Goal: Task Accomplishment & Management: Manage account settings

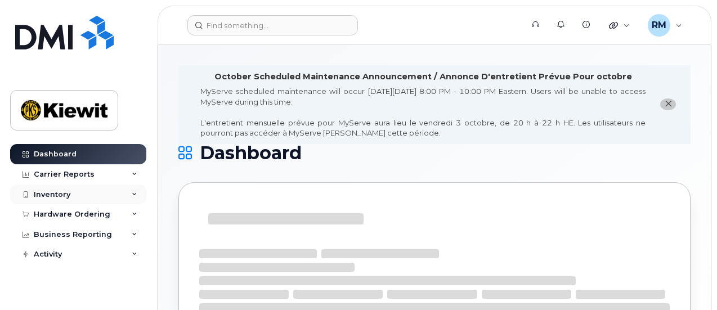
click at [65, 194] on div "Inventory" at bounding box center [52, 194] width 37 height 9
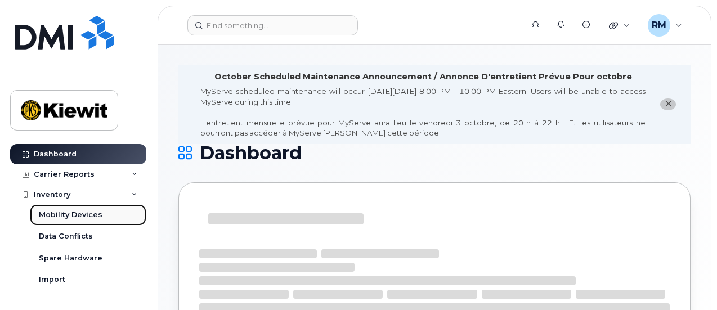
click at [80, 216] on div "Mobility Devices" at bounding box center [71, 215] width 64 height 10
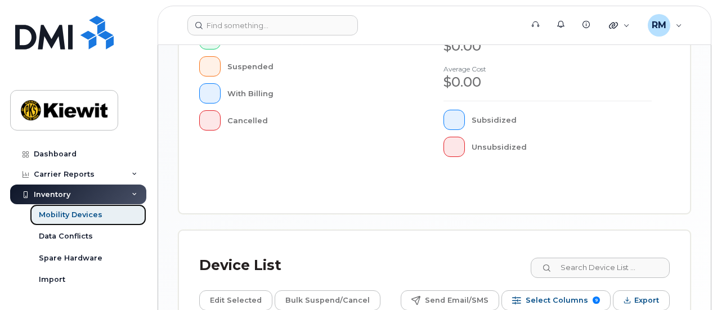
scroll to position [526, 0]
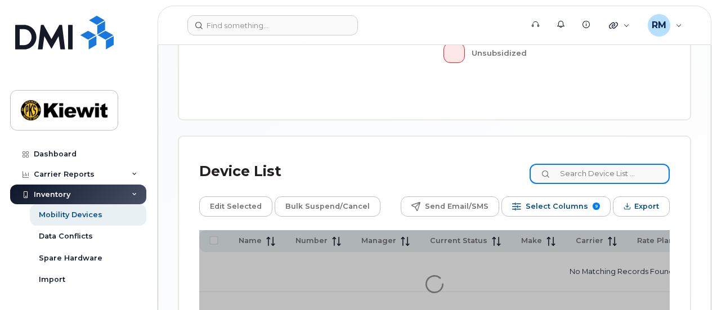
click at [576, 164] on input at bounding box center [600, 174] width 140 height 20
type input "110215"
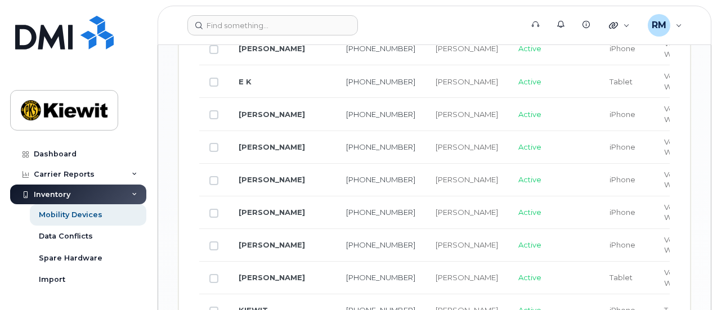
scroll to position [1456, 0]
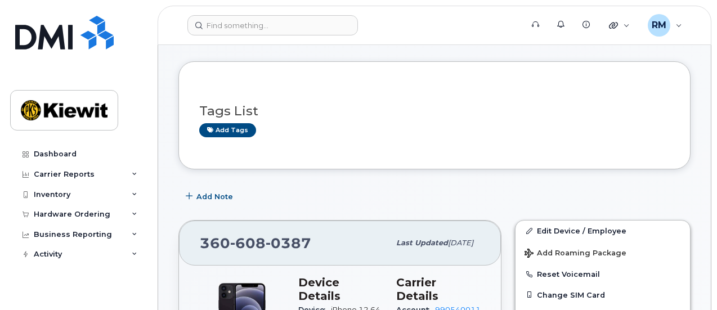
scroll to position [113, 0]
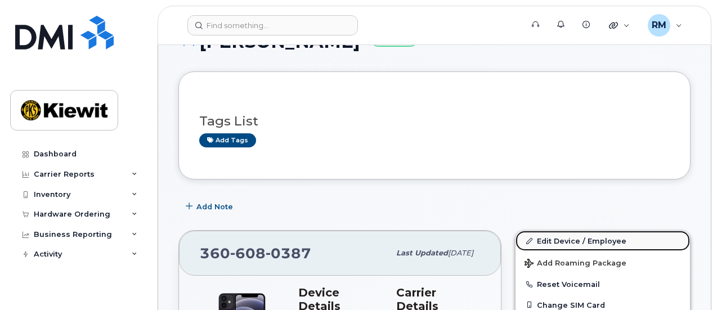
click at [561, 239] on link "Edit Device / Employee" at bounding box center [603, 241] width 175 height 20
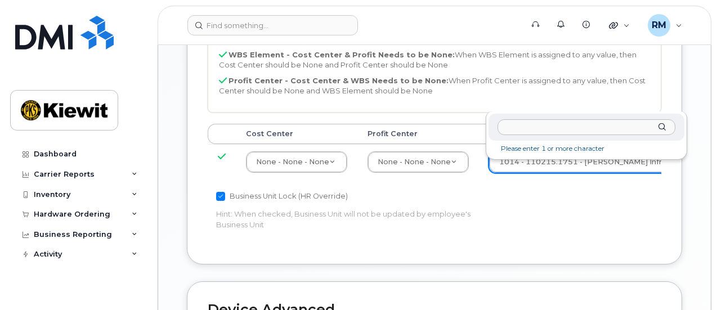
scroll to position [696, 0]
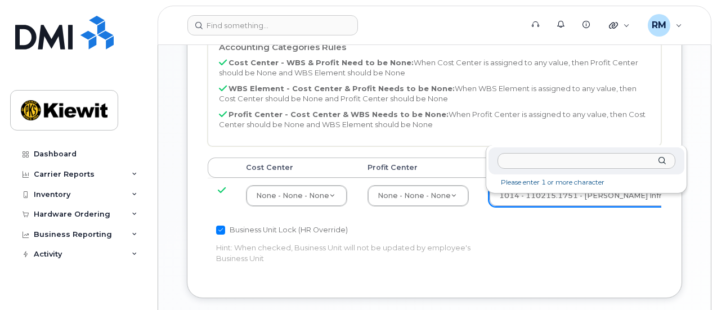
click at [511, 162] on input "text" at bounding box center [587, 161] width 178 height 16
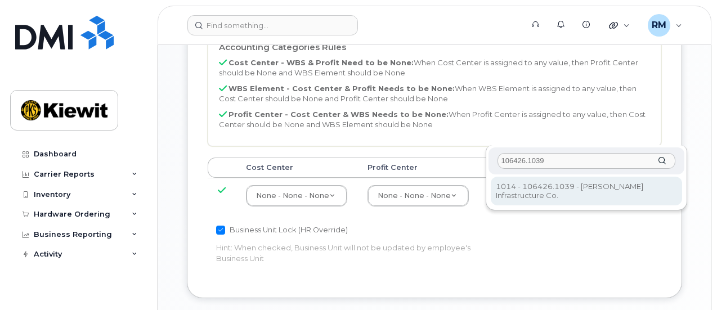
type input "106426.1039"
type input "35366659"
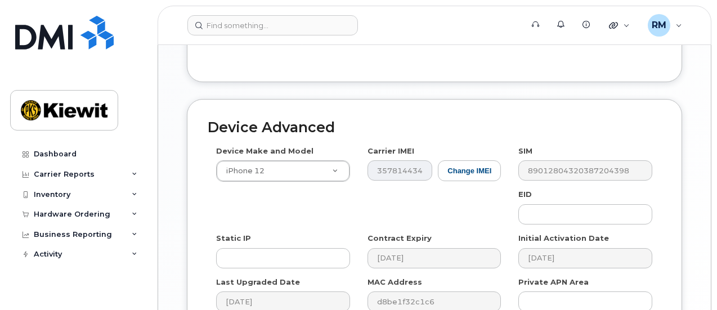
scroll to position [978, 0]
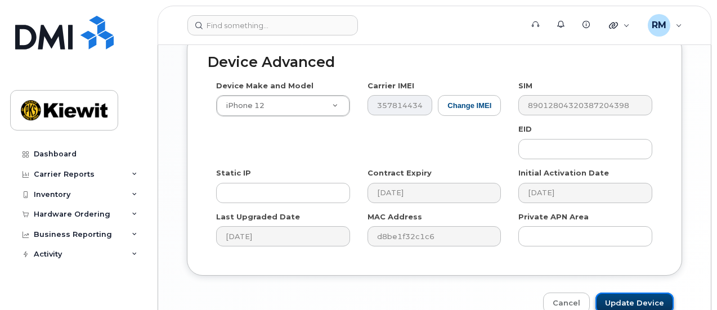
click at [624, 293] on input "Update Device" at bounding box center [635, 303] width 78 height 21
type input "Saving..."
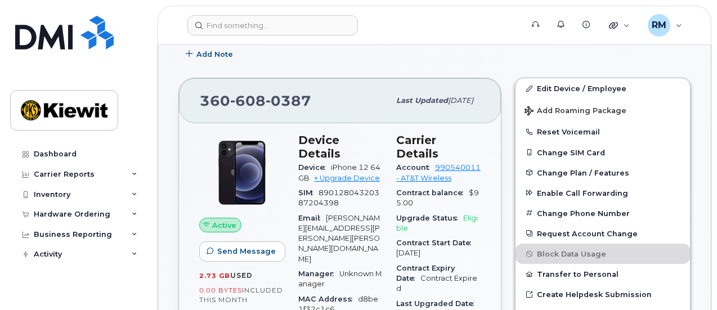
scroll to position [264, 0]
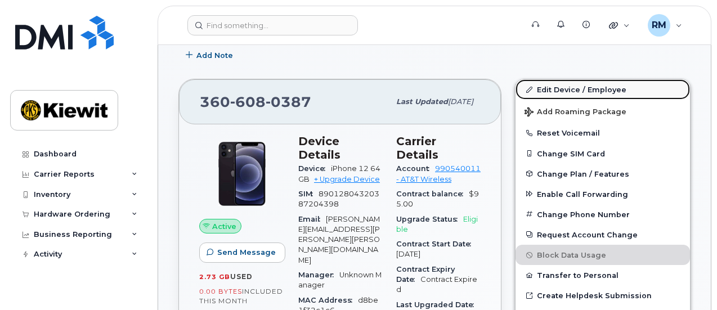
click at [578, 87] on link "Edit Device / Employee" at bounding box center [603, 89] width 175 height 20
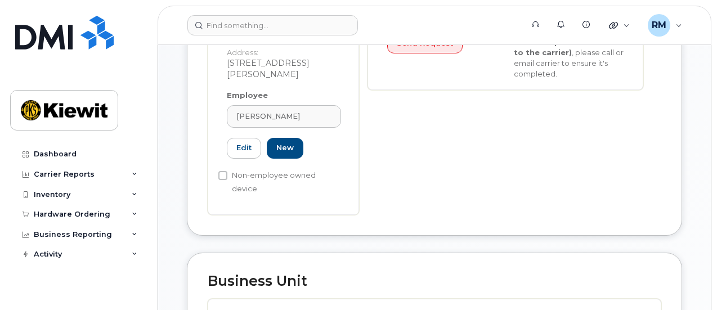
scroll to position [563, 0]
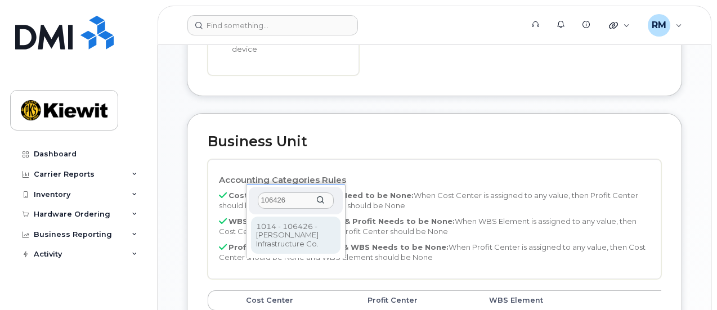
type input "106426"
type input "35284303"
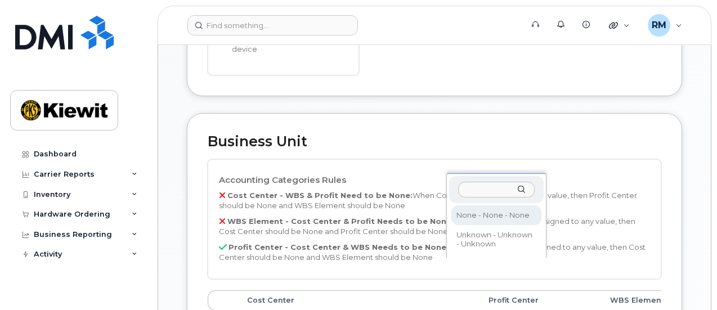
click at [475, 188] on input "text" at bounding box center [496, 190] width 76 height 16
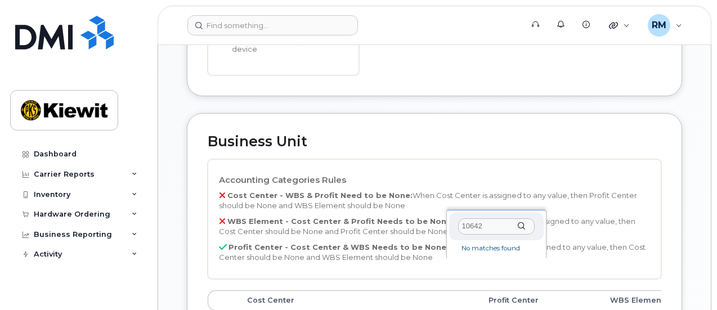
type input "106426"
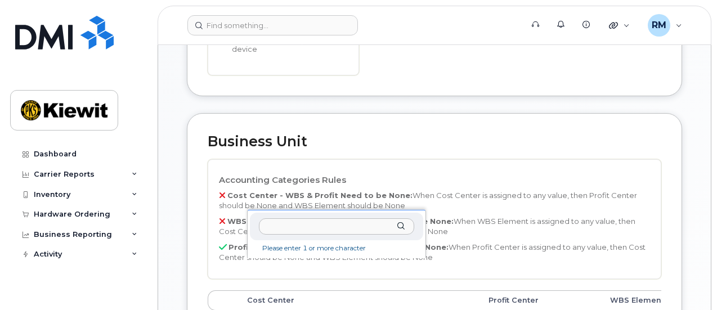
click at [295, 251] on li "Please enter 1 or more character" at bounding box center [337, 249] width 170 height 12
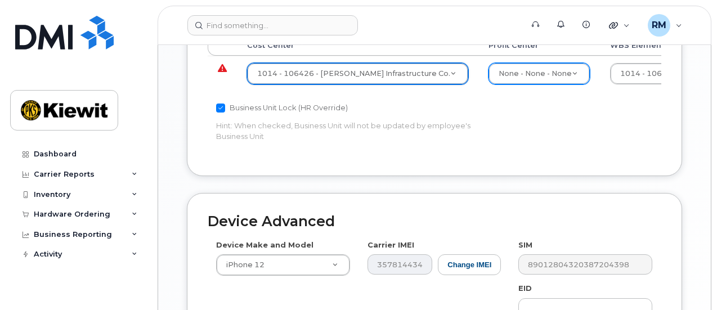
scroll to position [957, 0]
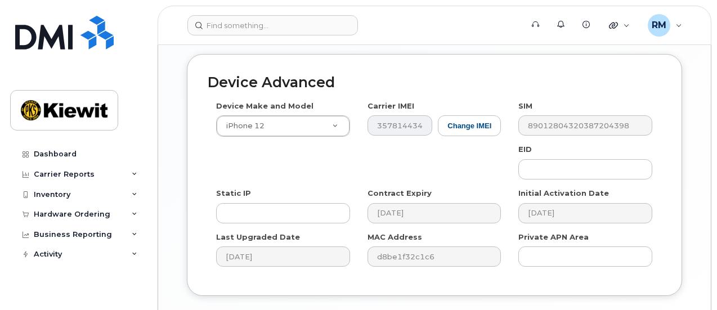
type input "Saving..."
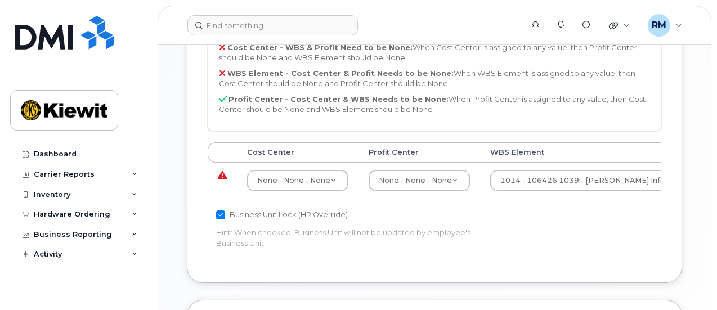
scroll to position [732, 0]
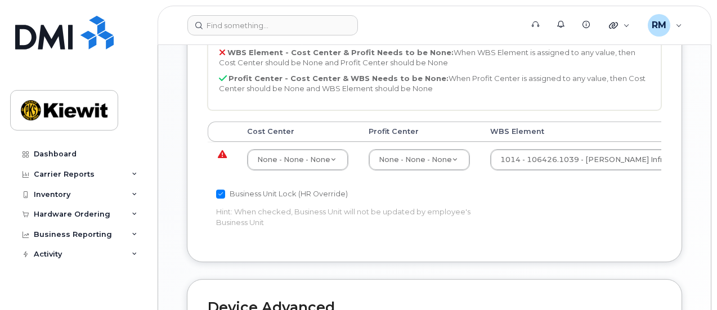
click at [222, 154] on icon at bounding box center [222, 154] width 9 height 1
click at [221, 154] on icon at bounding box center [222, 154] width 9 height 1
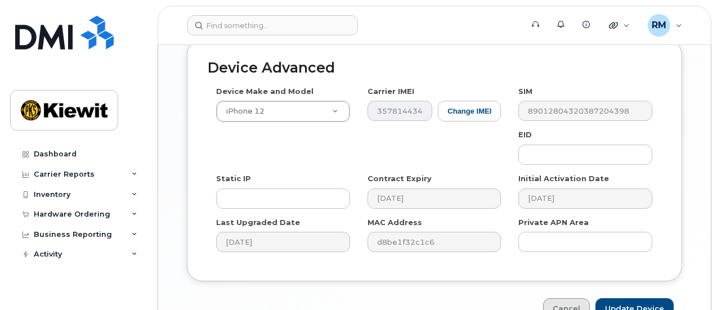
scroll to position [978, 0]
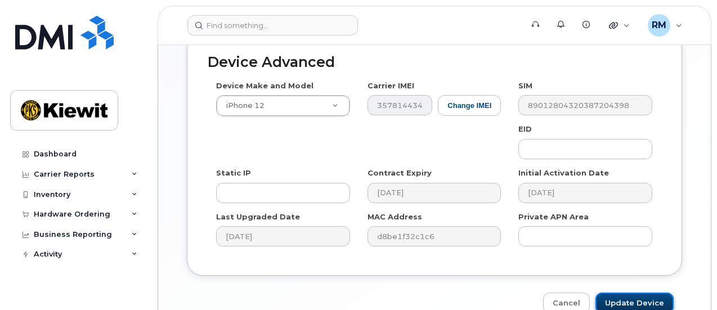
click at [605, 293] on input "Update Device" at bounding box center [635, 303] width 78 height 21
type input "Saving..."
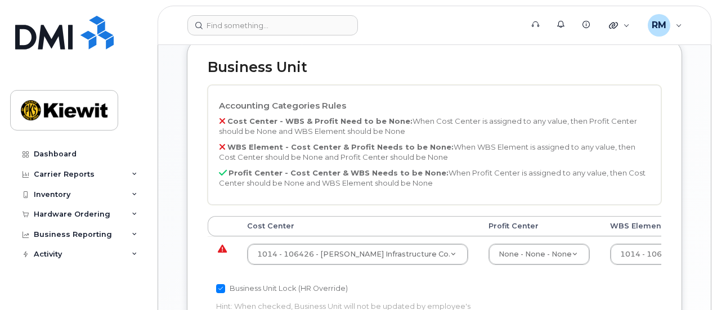
scroll to position [619, 0]
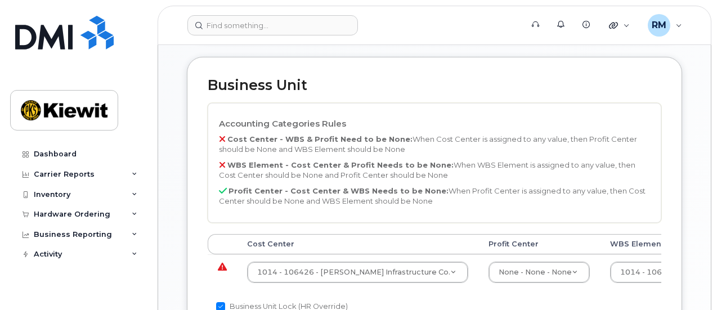
click at [220, 302] on input "Business Unit Lock (HR Override)" at bounding box center [220, 306] width 9 height 9
checkbox input "false"
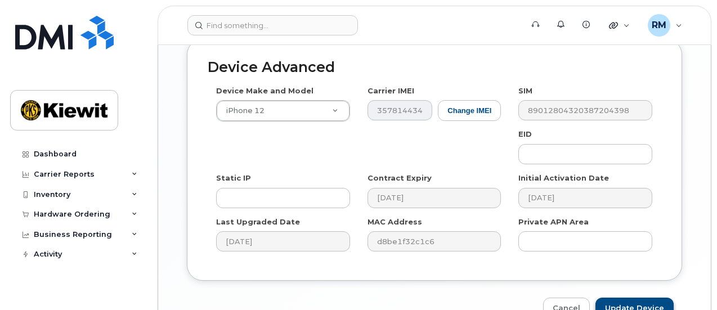
scroll to position [978, 0]
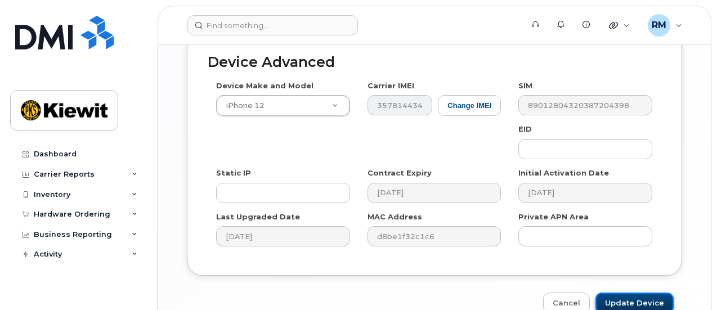
click at [635, 293] on input "Update Device" at bounding box center [635, 303] width 78 height 21
type input "Saving..."
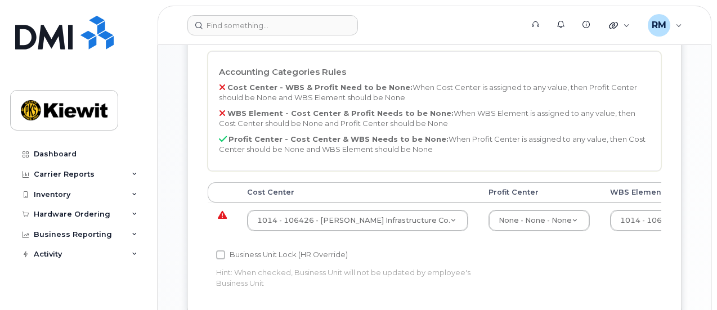
scroll to position [676, 0]
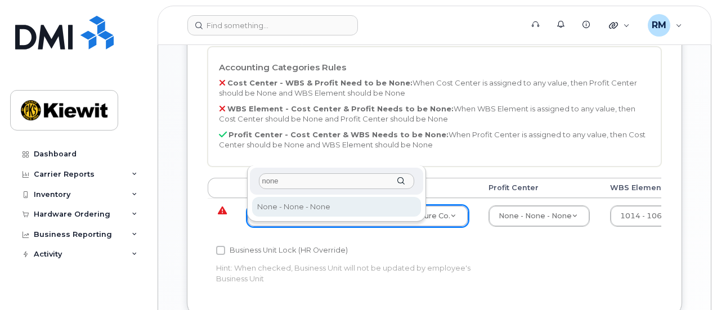
type input "none"
type input "29629358"
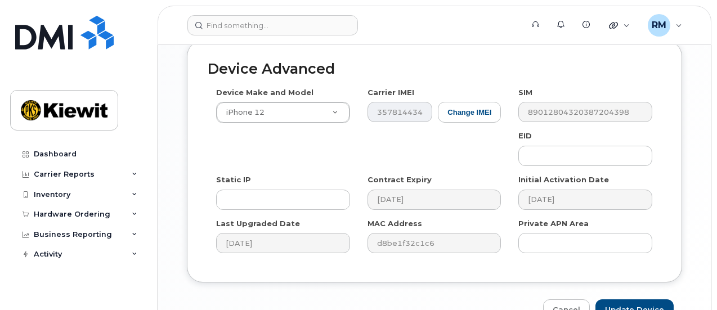
scroll to position [978, 0]
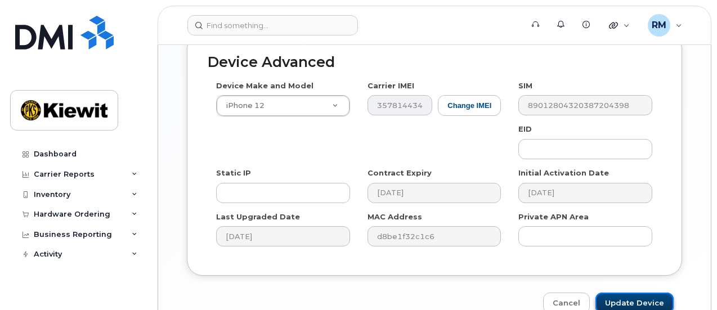
click at [637, 293] on input "Update Device" at bounding box center [635, 303] width 78 height 21
type input "Saving..."
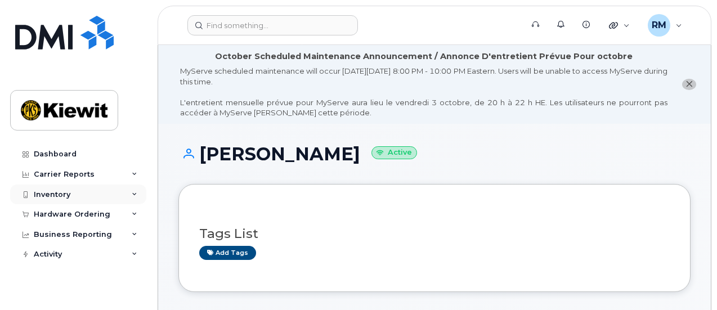
click at [57, 199] on div "Inventory" at bounding box center [78, 195] width 136 height 20
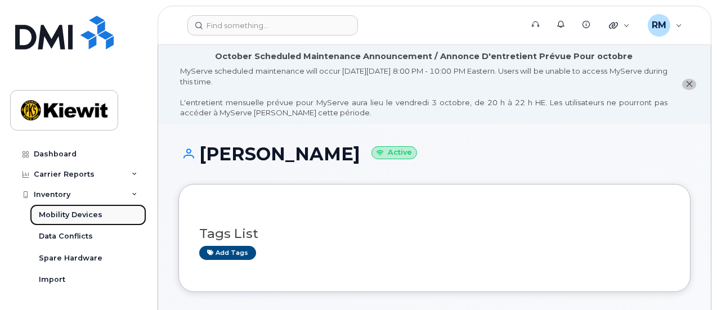
click at [83, 216] on div "Mobility Devices" at bounding box center [71, 215] width 64 height 10
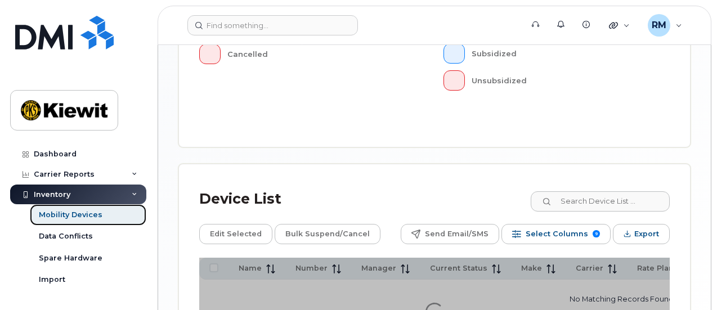
scroll to position [563, 0]
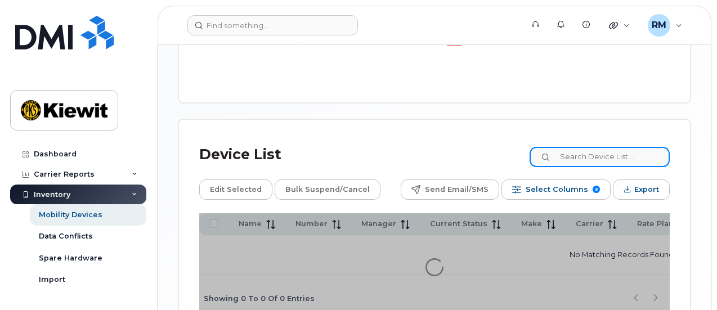
click at [626, 147] on input at bounding box center [600, 157] width 140 height 20
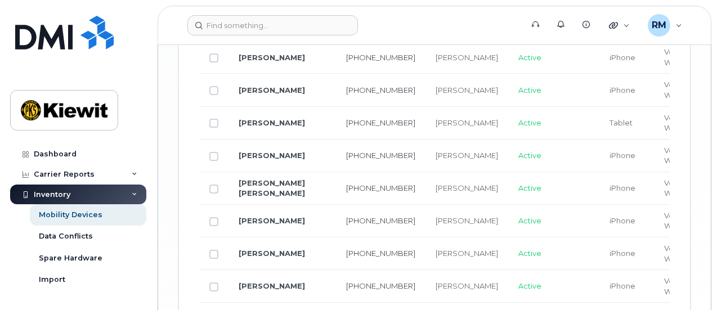
scroll to position [2257, 0]
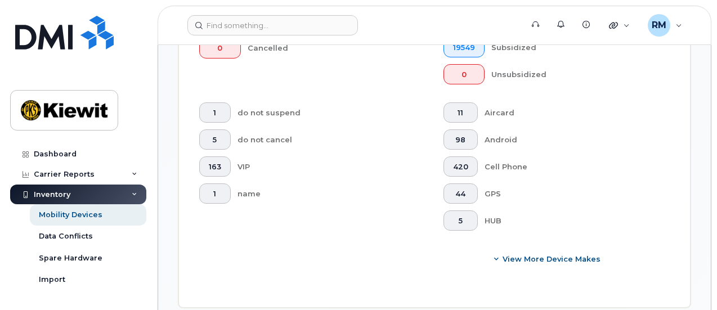
scroll to position [619, 0]
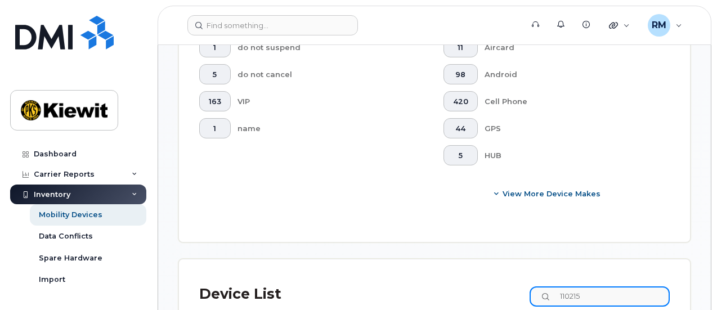
drag, startPoint x: 595, startPoint y: 124, endPoint x: 322, endPoint y: 102, distance: 273.4
click at [527, 280] on div "Device List 110215" at bounding box center [434, 294] width 471 height 29
type input "105928"
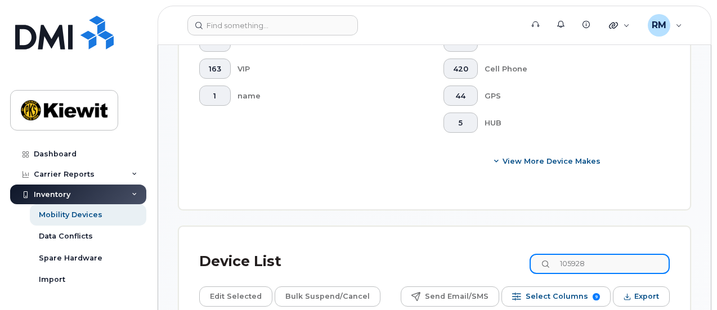
scroll to position [676, 0]
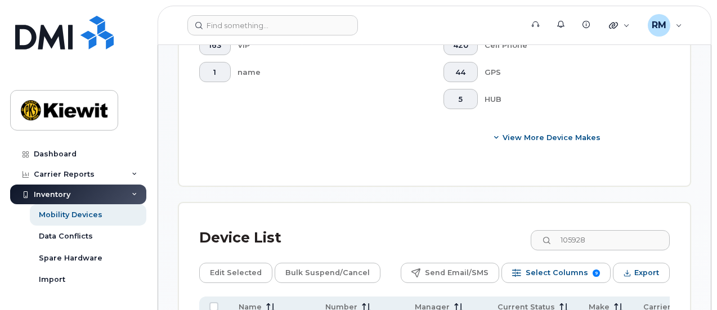
checkbox input "true"
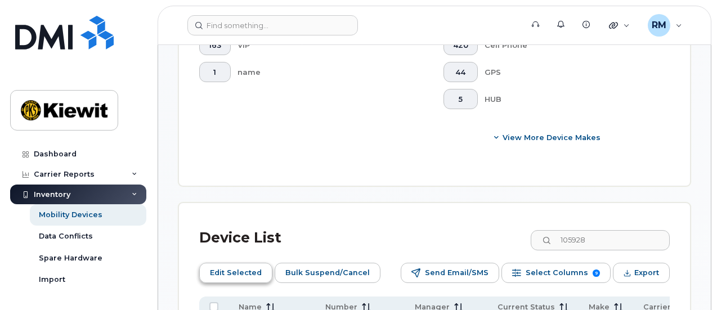
click at [250, 265] on span "Edit Selected" at bounding box center [236, 273] width 52 height 17
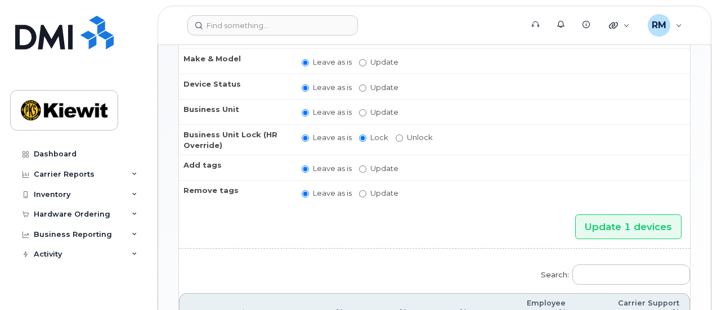
scroll to position [158, 0]
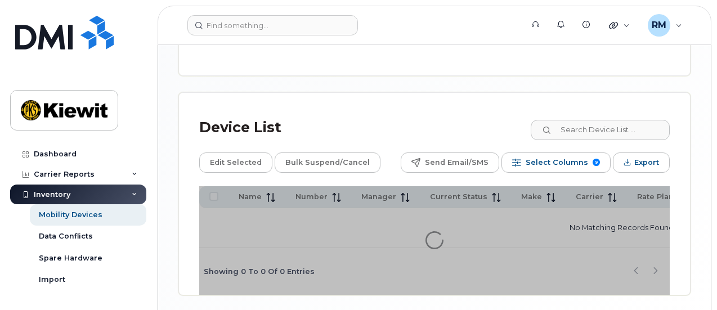
scroll to position [570, 0]
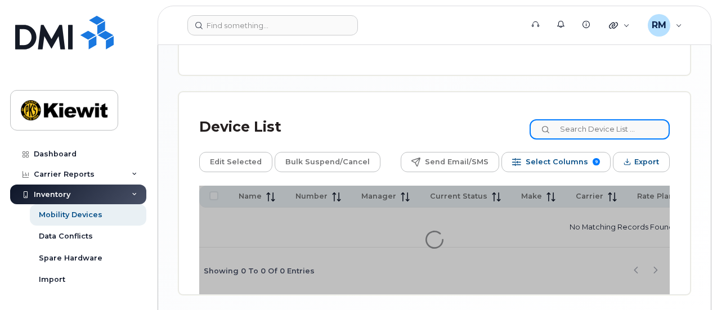
click at [635, 119] on input at bounding box center [600, 129] width 140 height 20
type input "105928"
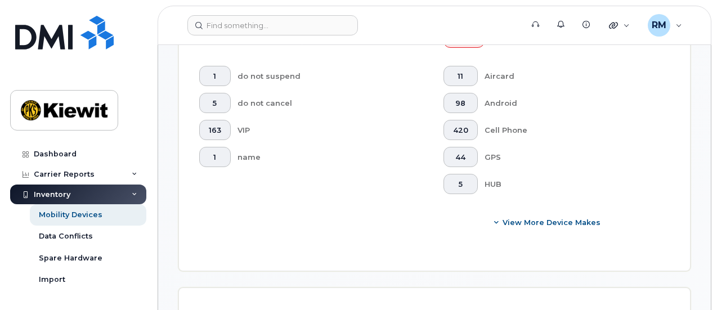
scroll to position [599, 0]
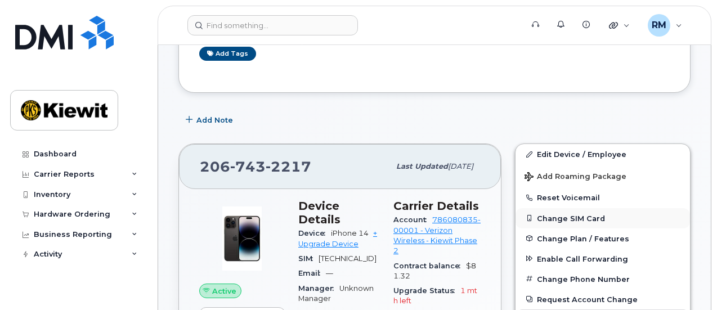
scroll to position [225, 0]
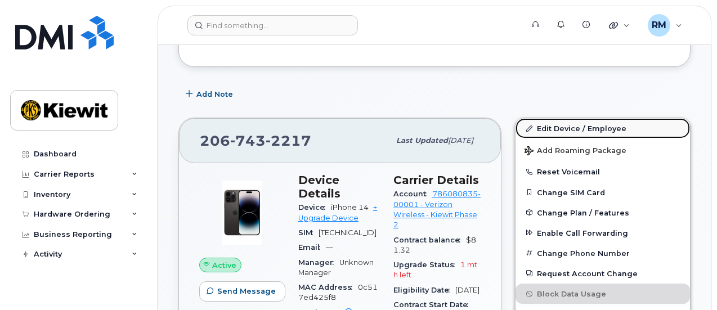
click at [560, 123] on link "Edit Device / Employee" at bounding box center [603, 128] width 175 height 20
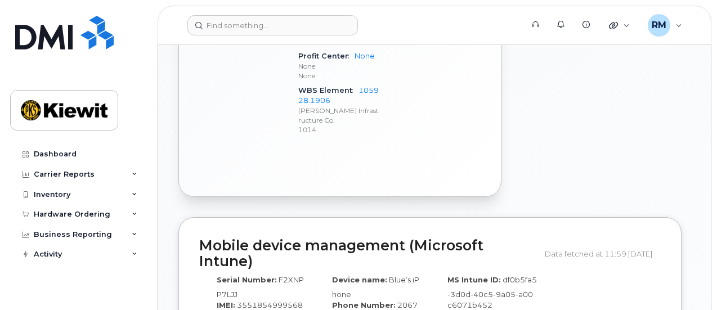
scroll to position [676, 0]
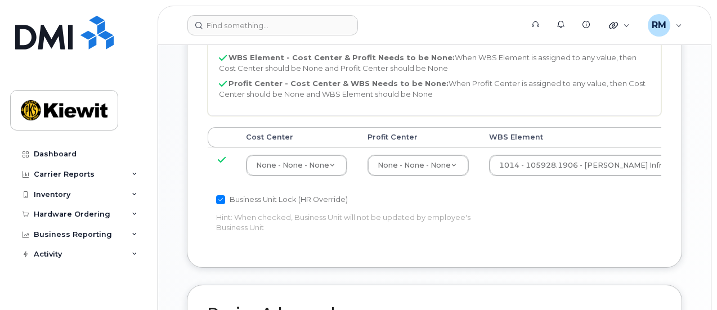
scroll to position [676, 0]
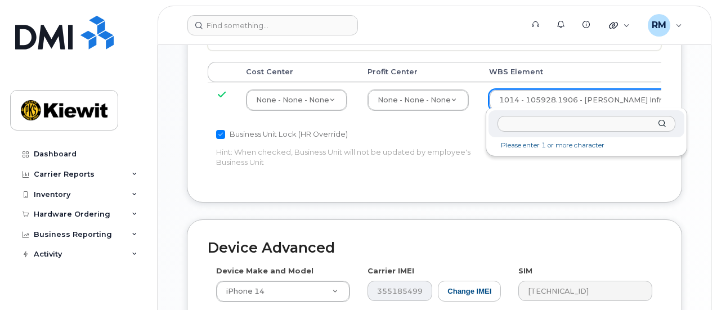
click at [521, 117] on input "text" at bounding box center [587, 124] width 178 height 16
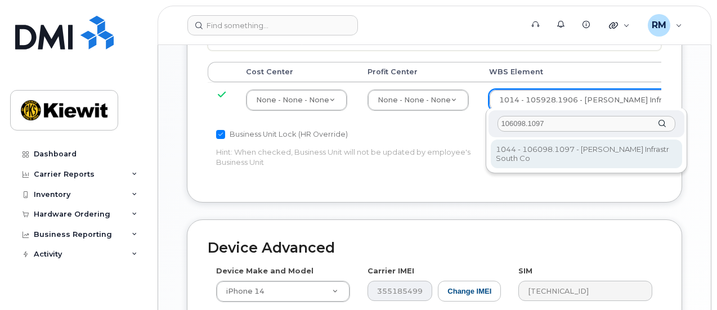
type input "106098.1097"
type input "33376699"
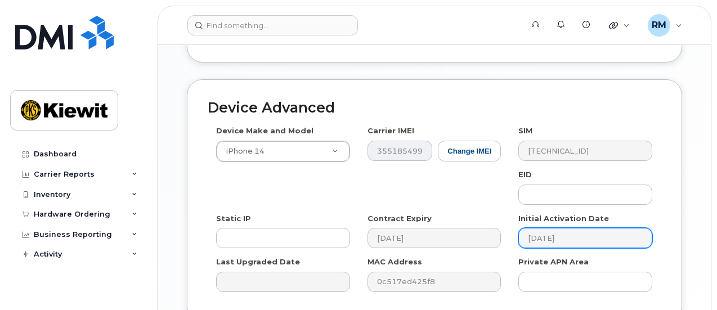
scroll to position [920, 0]
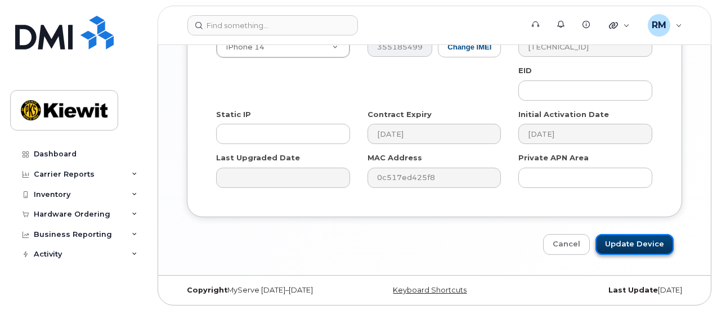
click at [626, 248] on input "Update Device" at bounding box center [635, 244] width 78 height 21
type input "Saving..."
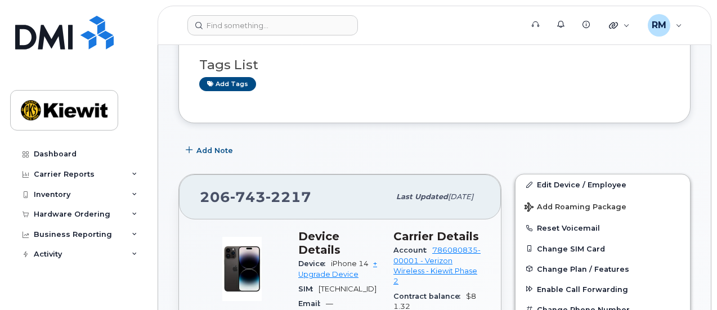
scroll to position [394, 0]
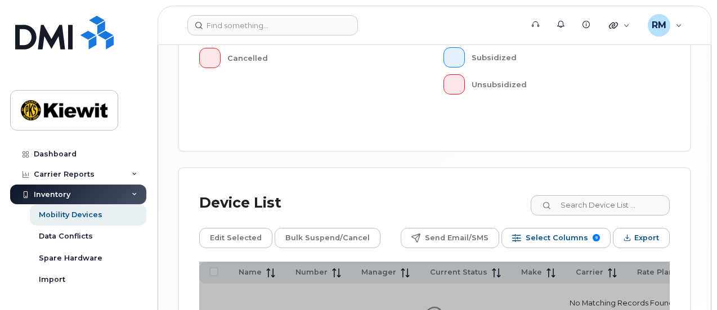
scroll to position [507, 0]
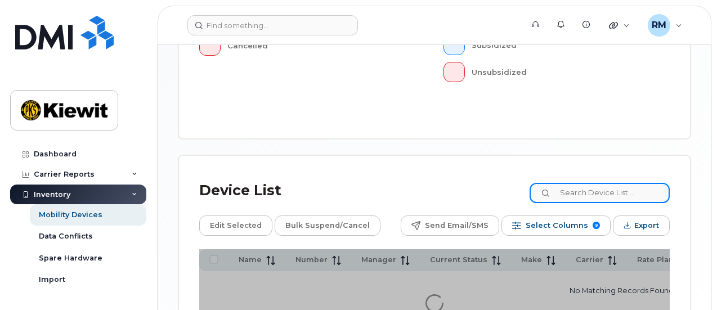
click at [581, 183] on input at bounding box center [600, 193] width 140 height 20
type input "105928"
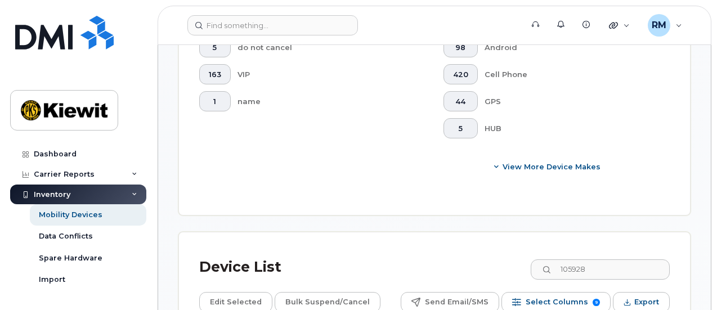
scroll to position [649, 0]
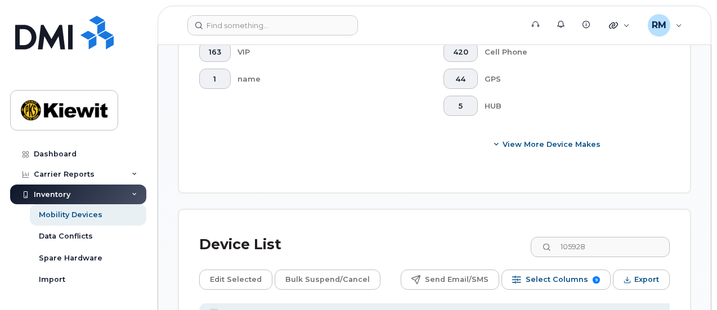
checkbox input "true"
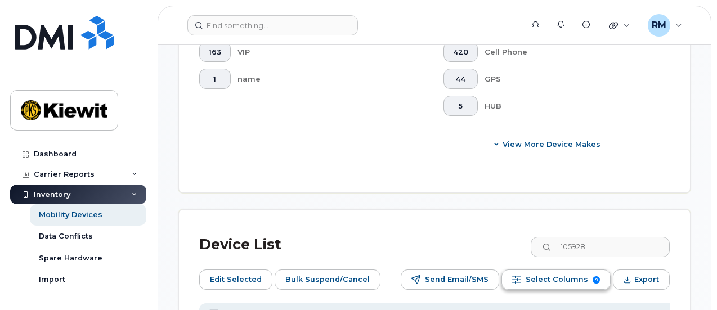
click at [565, 271] on span "Select Columns" at bounding box center [557, 279] width 63 height 17
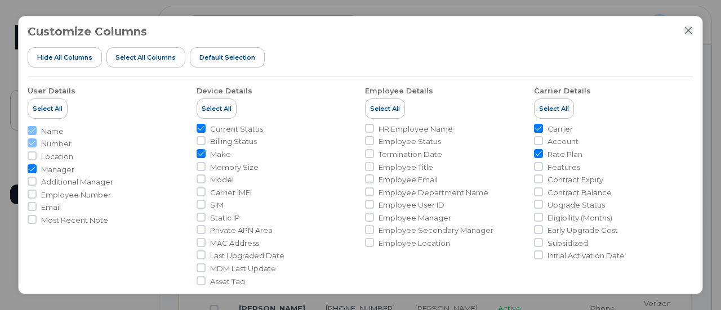
click at [689, 28] on icon "Close" at bounding box center [688, 30] width 9 height 9
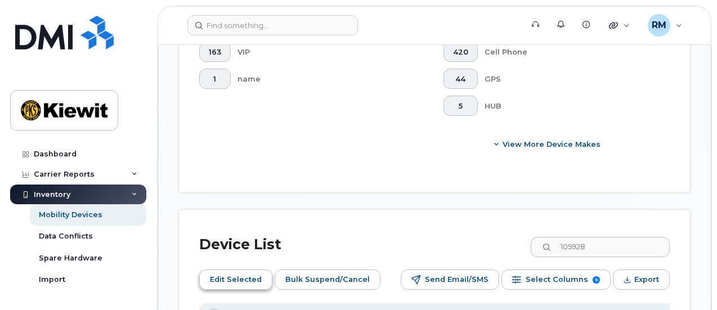
click at [242, 271] on span "Edit Selected" at bounding box center [236, 279] width 52 height 17
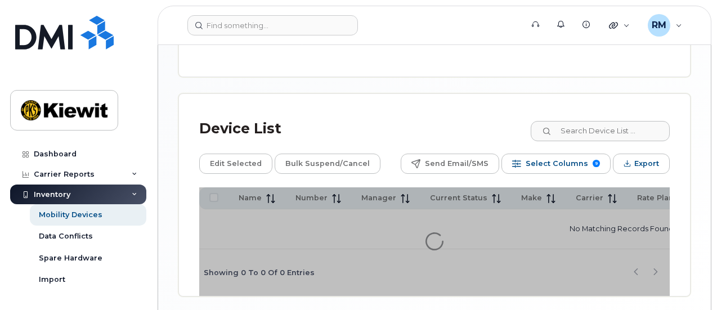
scroll to position [570, 0]
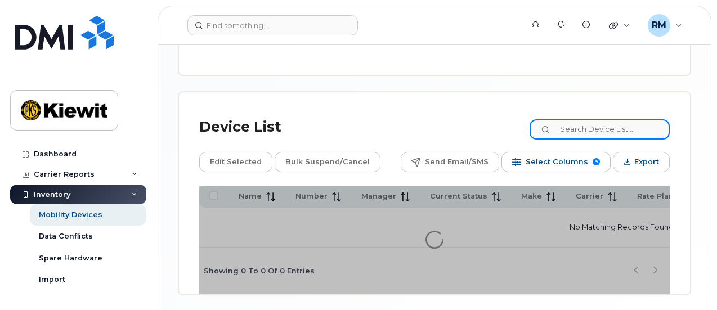
click at [575, 119] on input at bounding box center [600, 129] width 140 height 20
type input "105928"
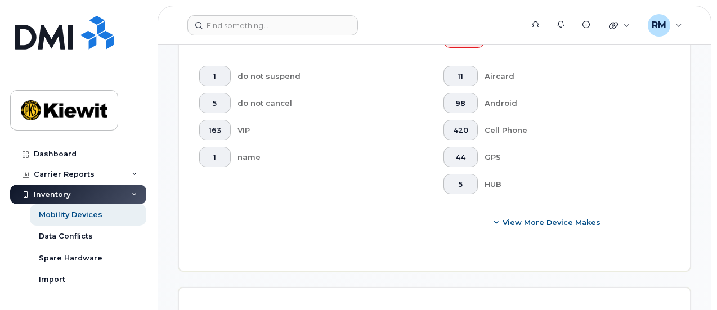
scroll to position [599, 0]
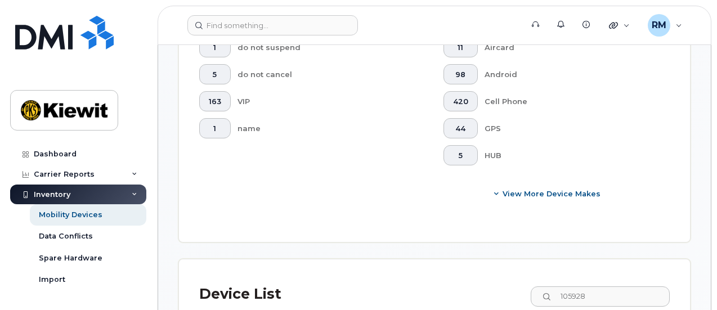
drag, startPoint x: 247, startPoint y: 280, endPoint x: 287, endPoint y: 280, distance: 40.0
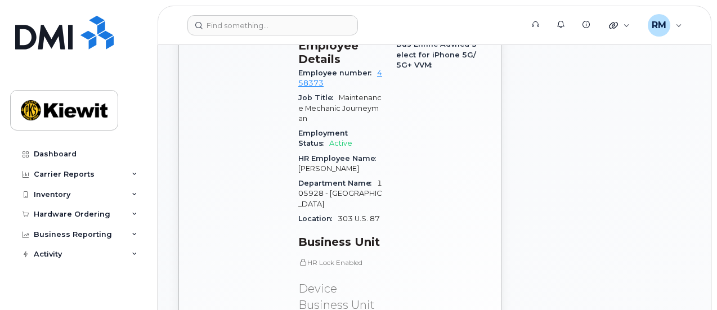
scroll to position [676, 0]
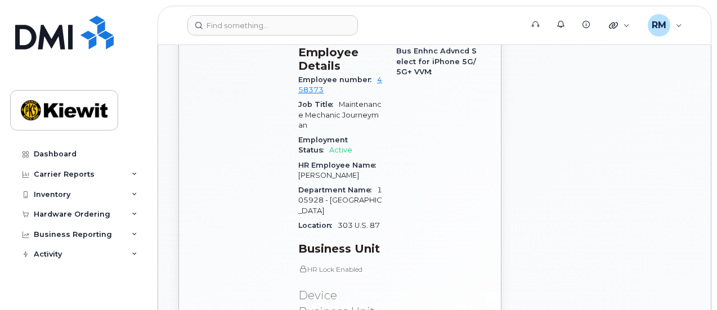
drag, startPoint x: 360, startPoint y: 151, endPoint x: 304, endPoint y: 148, distance: 56.9
click at [304, 158] on div "HR Employee Name [PERSON_NAME]" at bounding box center [340, 170] width 84 height 25
copy span "[PERSON_NAME]"
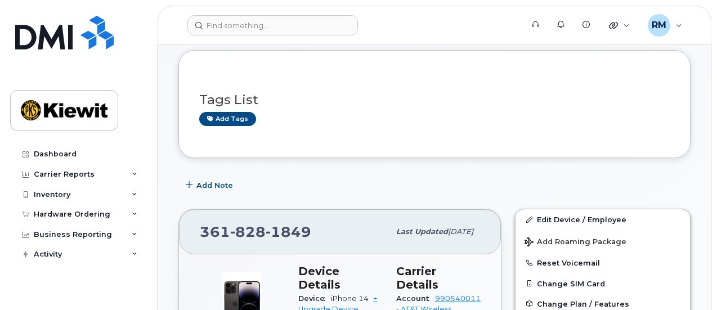
scroll to position [225, 0]
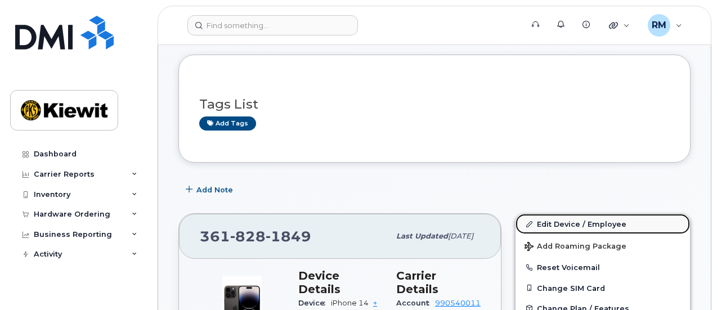
drag, startPoint x: 547, startPoint y: 219, endPoint x: 574, endPoint y: 226, distance: 28.0
click at [547, 219] on link "Edit Device / Employee" at bounding box center [603, 224] width 175 height 20
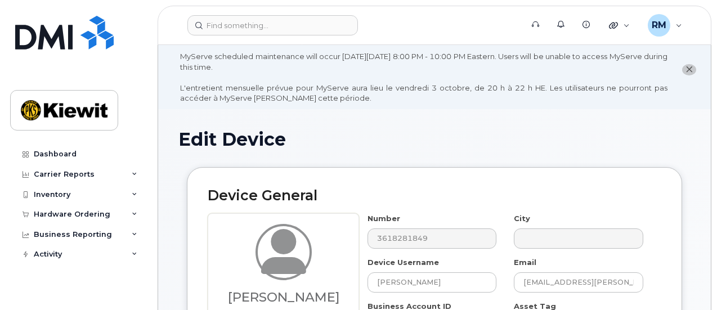
scroll to position [56, 0]
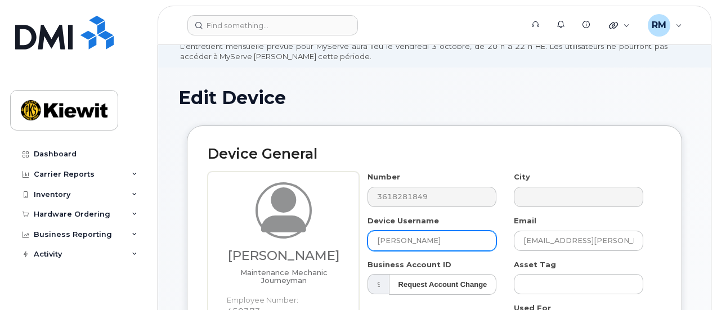
drag, startPoint x: 447, startPoint y: 240, endPoint x: 351, endPoint y: 237, distance: 95.8
paste input "harley Cluck Jr"
type input "Charley Cluck Jr"
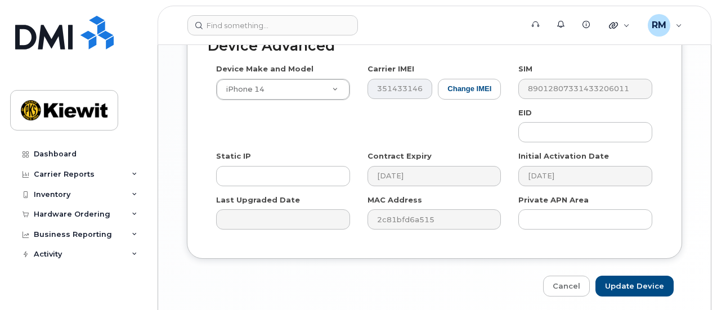
scroll to position [974, 0]
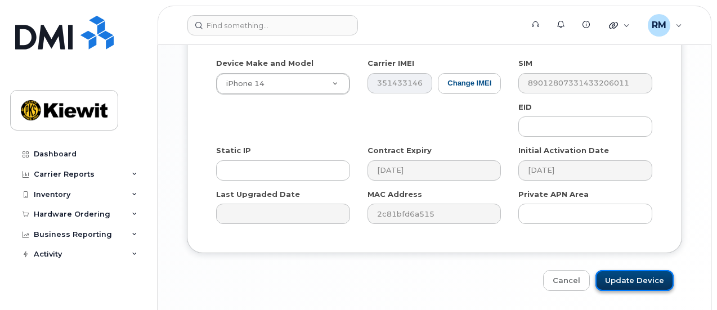
click at [634, 270] on input "Update Device" at bounding box center [635, 280] width 78 height 21
type input "Saving..."
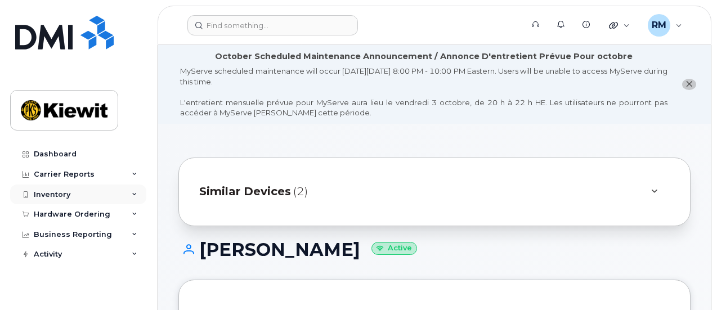
click at [74, 198] on div "Inventory" at bounding box center [78, 195] width 136 height 20
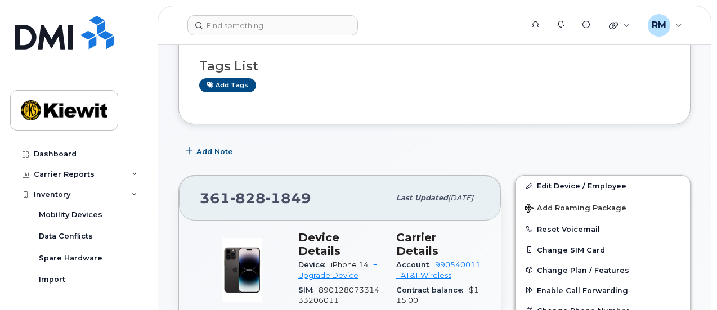
scroll to position [282, 0]
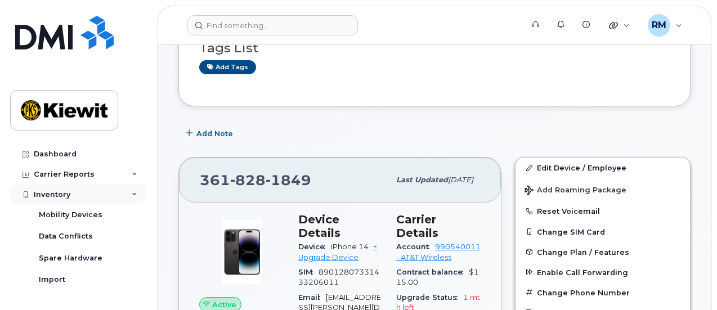
click at [57, 195] on div "Inventory" at bounding box center [52, 194] width 37 height 9
click at [63, 198] on div "Inventory" at bounding box center [52, 194] width 37 height 9
click at [68, 217] on div "Mobility Devices" at bounding box center [71, 215] width 64 height 10
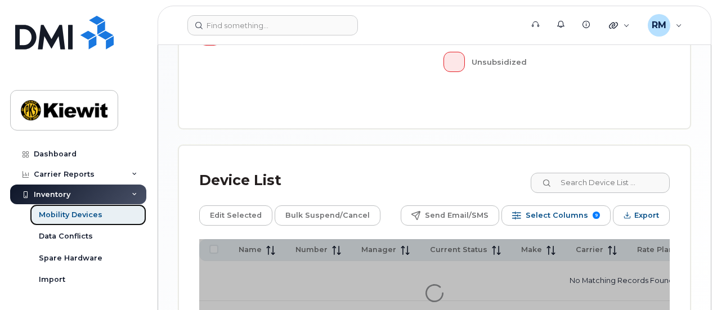
scroll to position [563, 0]
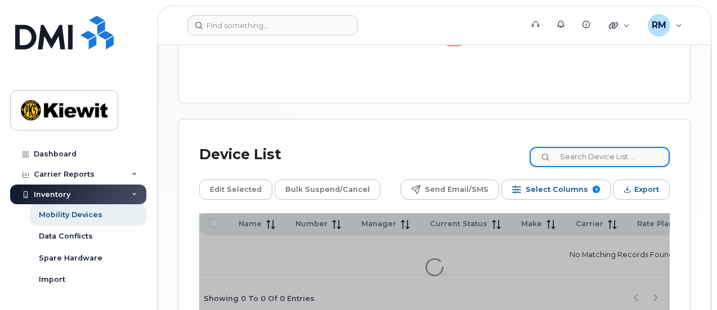
click at [597, 147] on input at bounding box center [600, 157] width 140 height 20
type input "105928"
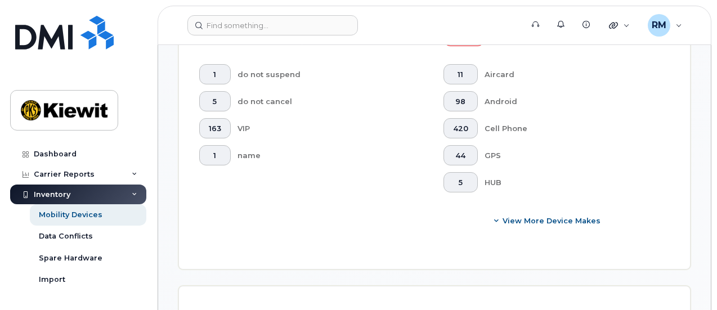
scroll to position [705, 0]
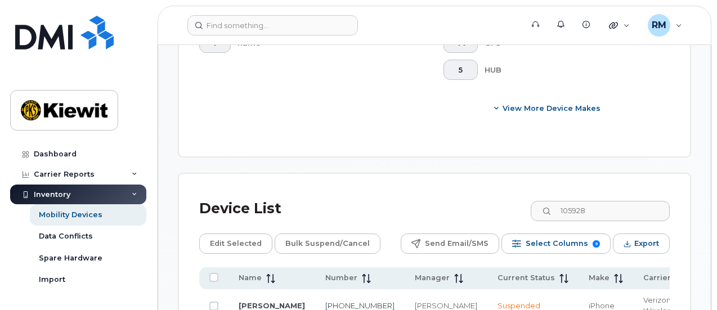
checkbox input "true"
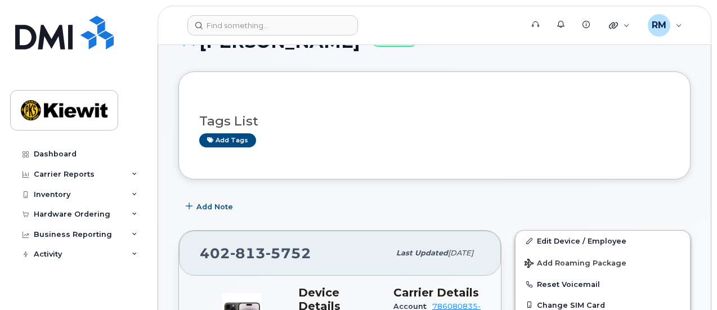
scroll to position [113, 0]
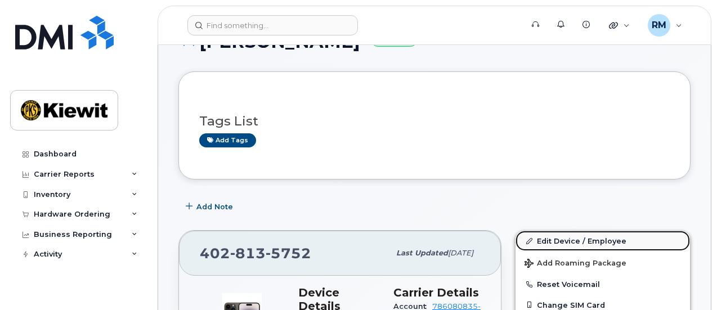
click at [583, 243] on link "Edit Device / Employee" at bounding box center [603, 241] width 175 height 20
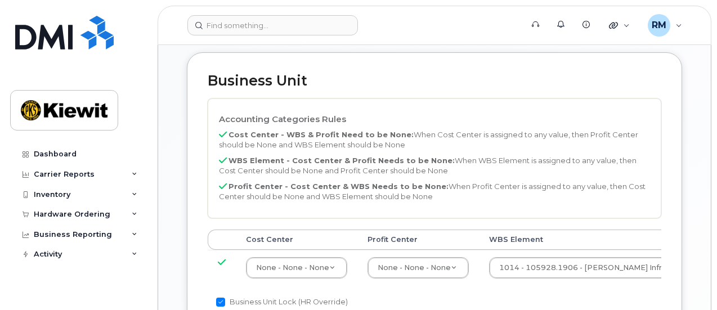
scroll to position [619, 0]
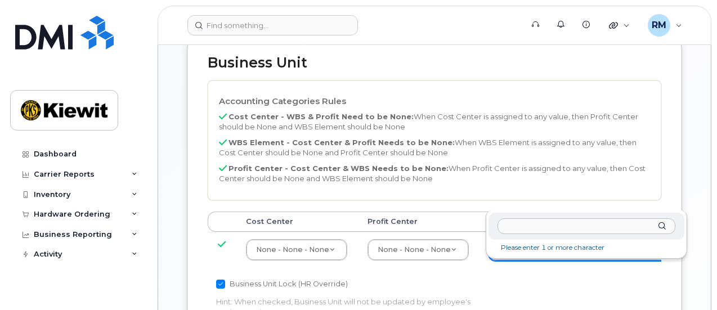
click at [529, 225] on input "text" at bounding box center [587, 227] width 178 height 16
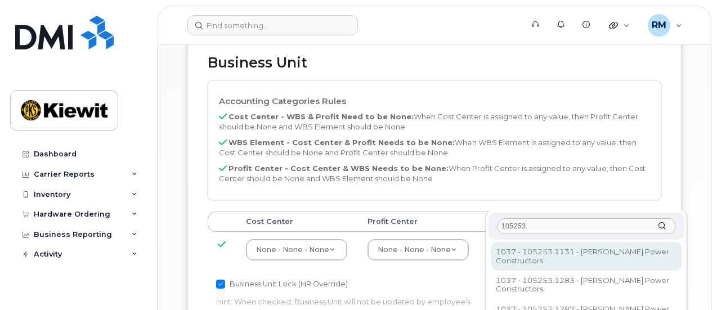
click at [530, 225] on input "105253." at bounding box center [587, 227] width 178 height 16
type input "106253.1983"
type input "34121114"
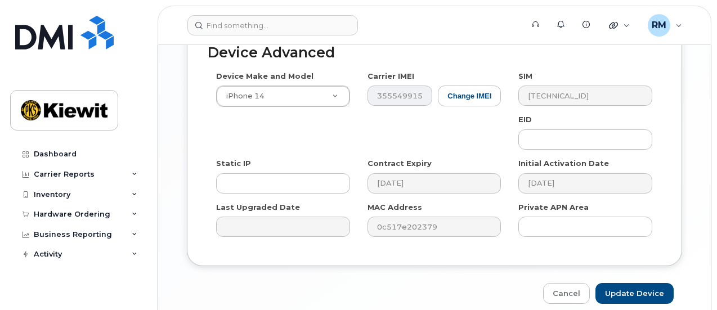
scroll to position [966, 0]
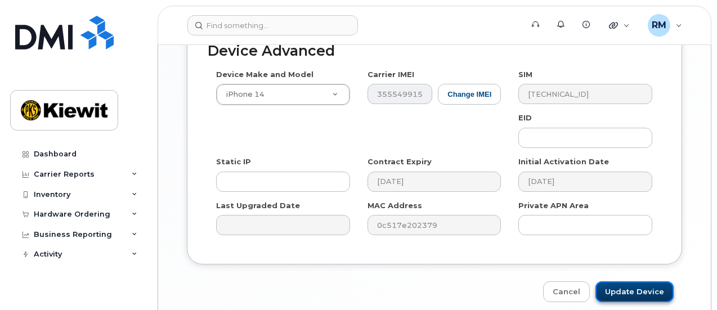
click at [631, 282] on input "Update Device" at bounding box center [635, 292] width 78 height 21
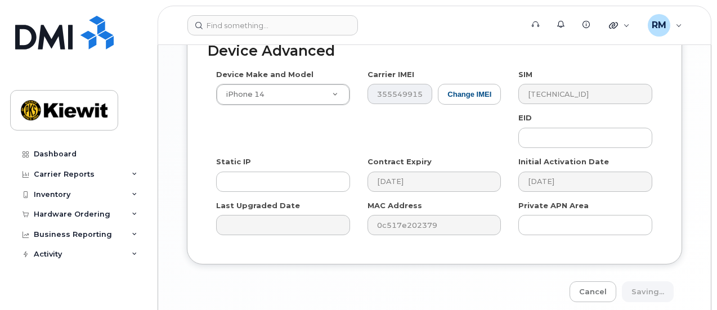
type input "Saving..."
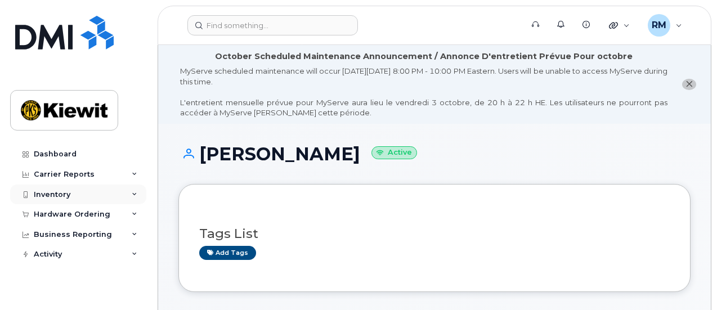
click at [52, 195] on div "Inventory" at bounding box center [52, 194] width 37 height 9
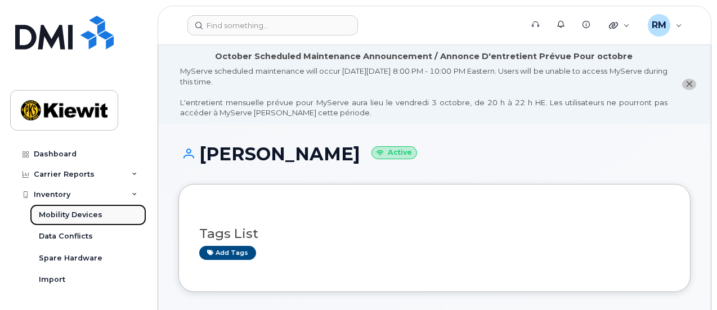
click at [57, 215] on div "Mobility Devices" at bounding box center [71, 215] width 64 height 10
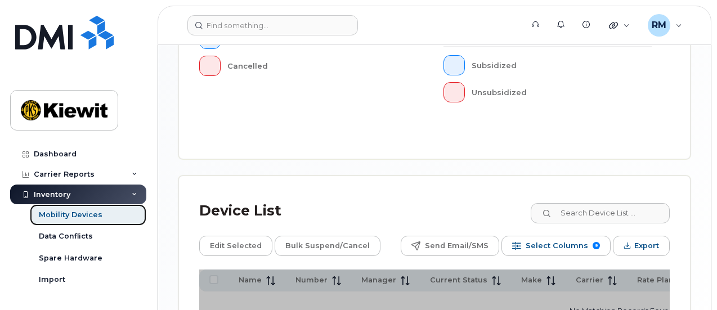
scroll to position [563, 0]
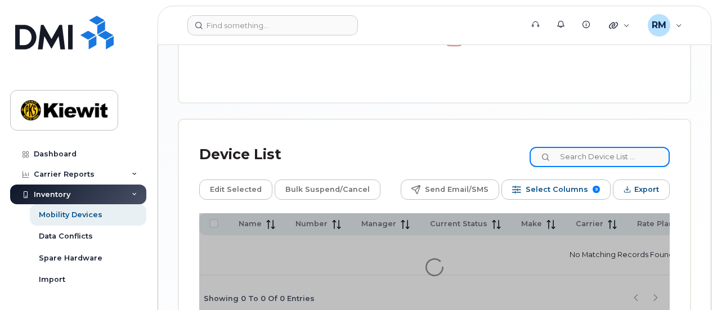
click at [604, 147] on input at bounding box center [600, 157] width 140 height 20
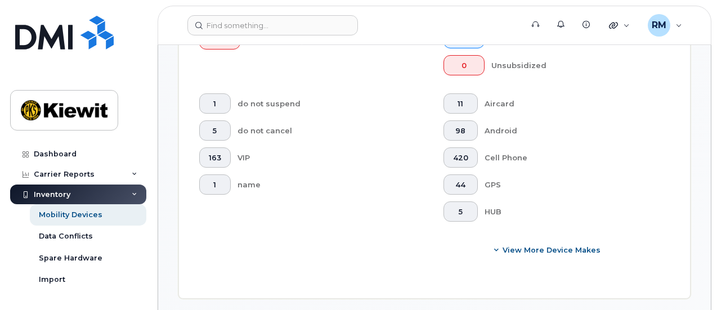
scroll to position [592, 0]
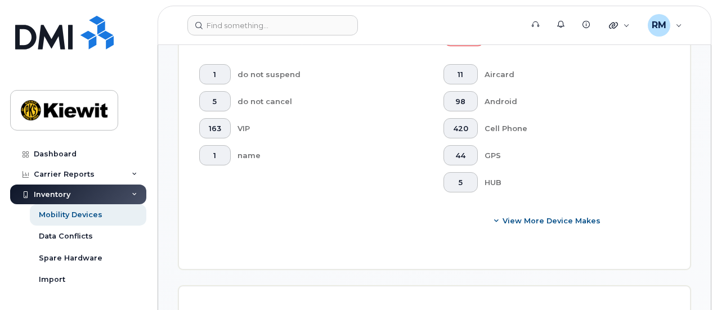
type input "105928"
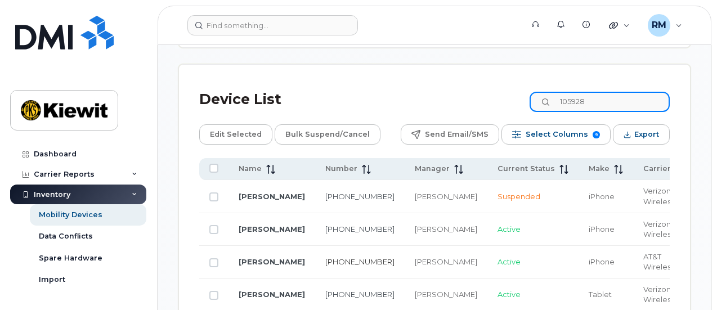
scroll to position [818, 0]
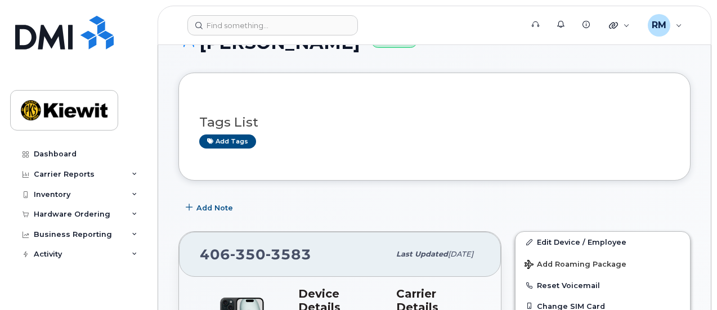
scroll to position [225, 0]
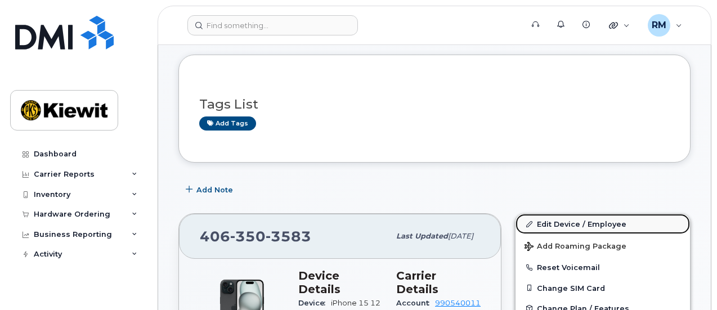
click at [552, 224] on link "Edit Device / Employee" at bounding box center [603, 224] width 175 height 20
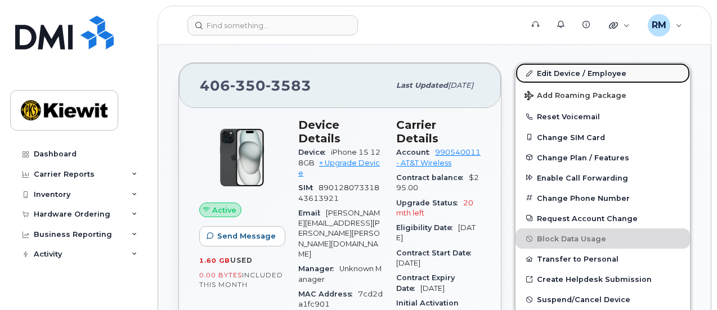
scroll to position [394, 0]
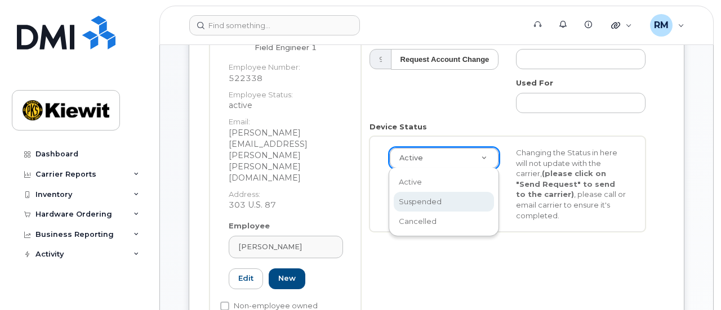
scroll to position [0, 3]
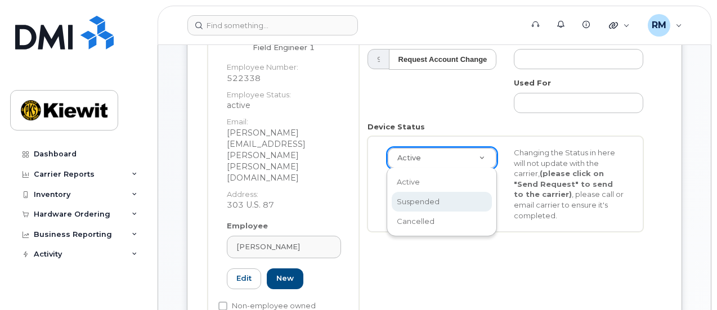
select select "suspended"
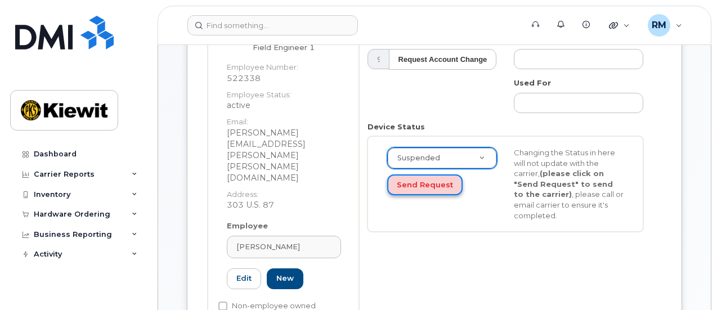
click at [442, 184] on button "Send Request" at bounding box center [424, 185] width 75 height 21
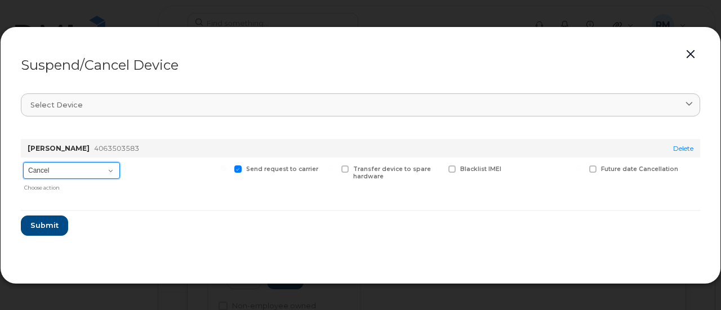
click at [67, 172] on select "Cancel Suspend - Reduced Rate Suspend - Full Rate Suspend - Lost Device/Stolen …" at bounding box center [71, 170] width 97 height 17
select select "[object Object]"
click at [23, 162] on select "Cancel Suspend - Reduced Rate Suspend - Full Rate Suspend - Lost Device/Stolen …" at bounding box center [71, 170] width 97 height 17
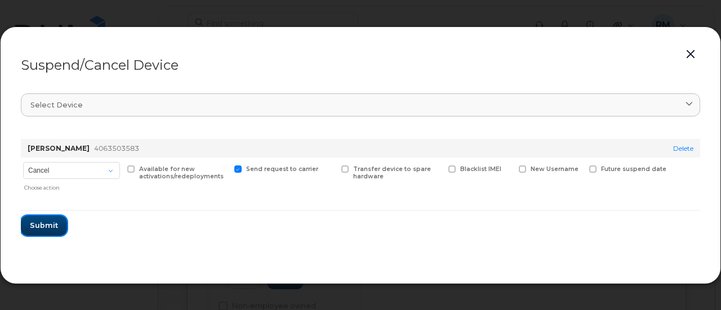
click at [48, 224] on span "Submit" at bounding box center [44, 225] width 28 height 11
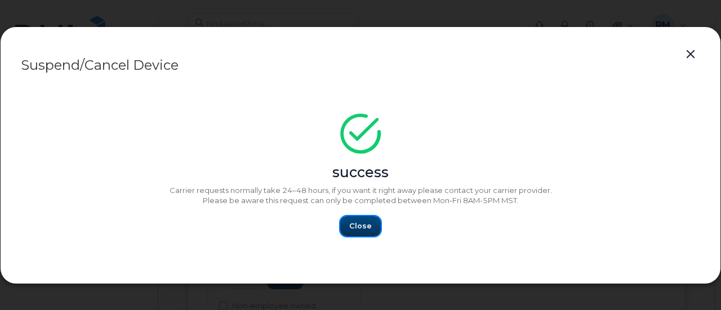
click at [353, 222] on span "Close" at bounding box center [360, 226] width 23 height 11
click at [366, 226] on span "Close" at bounding box center [360, 226] width 23 height 11
click at [366, 233] on button "Close" at bounding box center [360, 226] width 41 height 20
click at [364, 229] on span "Close" at bounding box center [360, 226] width 23 height 11
click at [688, 55] on button "button" at bounding box center [690, 55] width 17 height 16
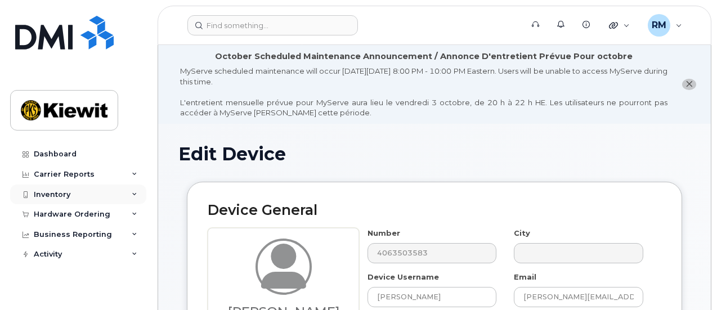
click at [57, 197] on div "Inventory" at bounding box center [52, 194] width 37 height 9
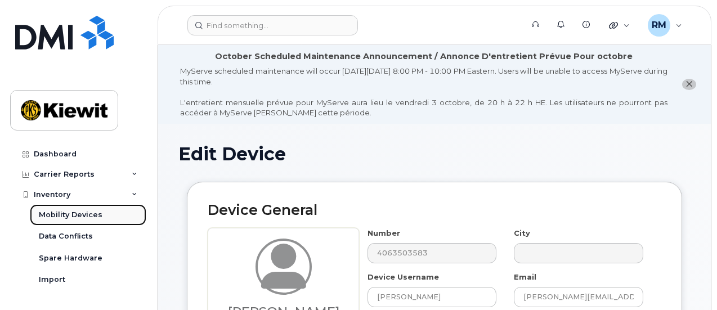
click at [88, 215] on div "Mobility Devices" at bounding box center [71, 215] width 64 height 10
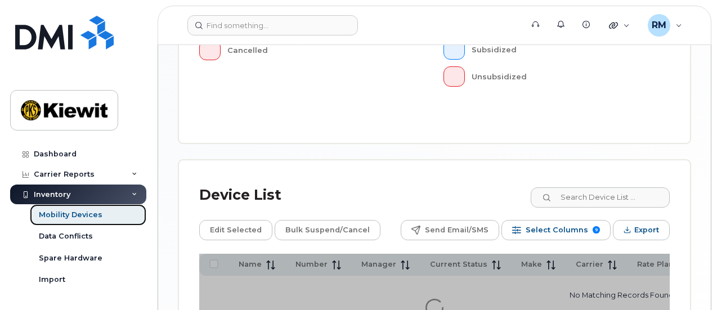
scroll to position [507, 0]
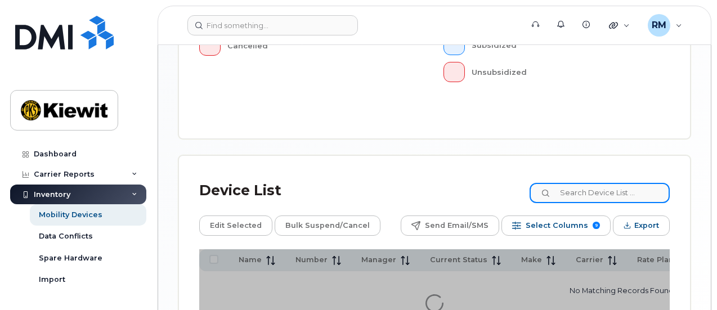
click at [574, 183] on input at bounding box center [600, 193] width 140 height 20
type input "105928"
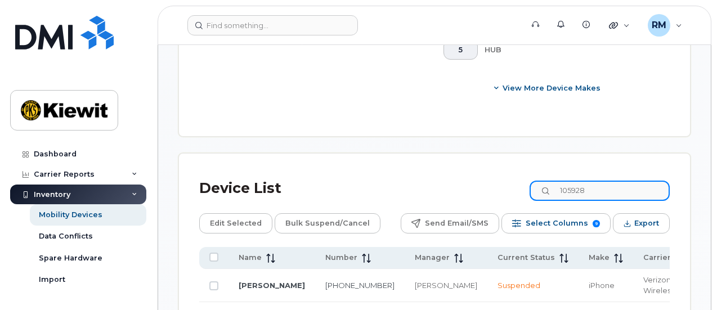
scroll to position [761, 0]
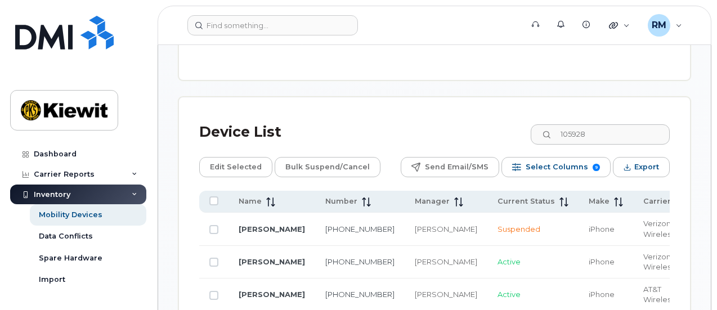
checkbox input "true"
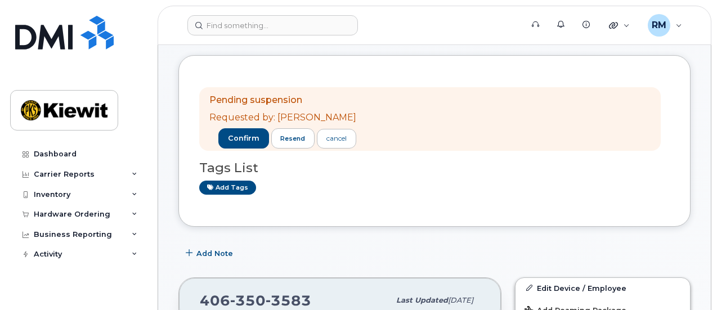
scroll to position [225, 0]
click at [233, 138] on span "confirm" at bounding box center [244, 138] width 32 height 10
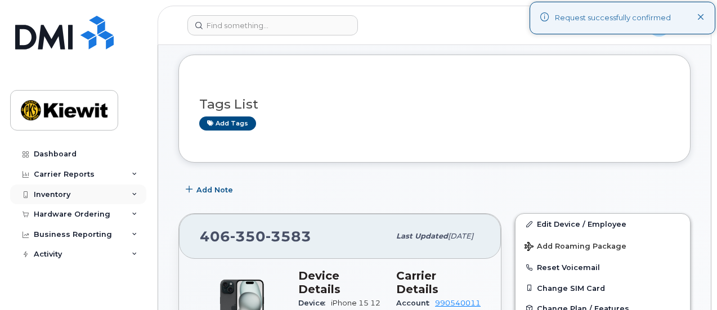
click at [63, 191] on div "Inventory" at bounding box center [52, 194] width 37 height 9
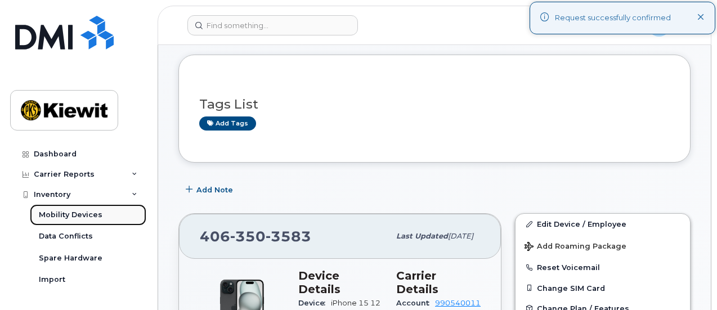
click at [68, 215] on div "Mobility Devices" at bounding box center [71, 215] width 64 height 10
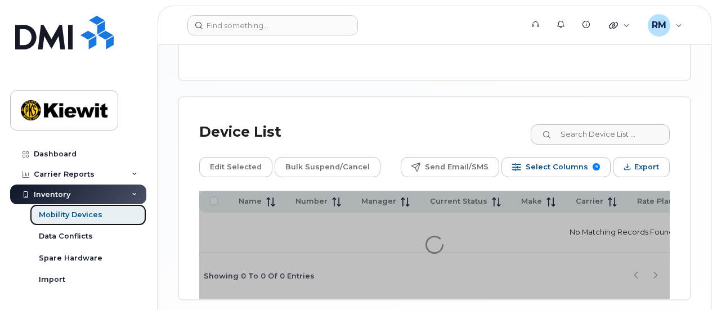
scroll to position [591, 0]
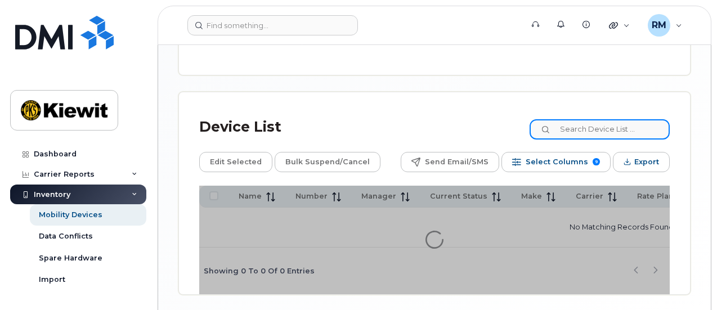
click at [595, 119] on input at bounding box center [600, 129] width 140 height 20
click at [596, 119] on input at bounding box center [600, 129] width 140 height 20
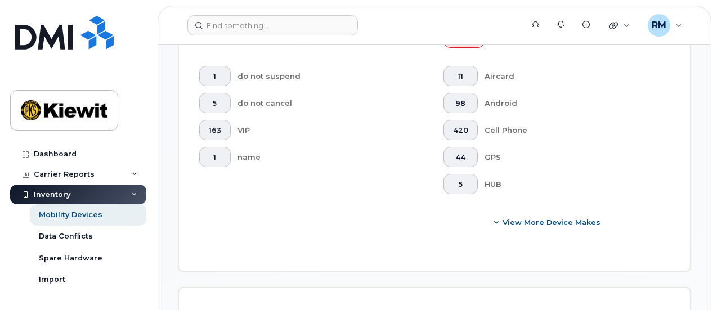
scroll to position [619, 0]
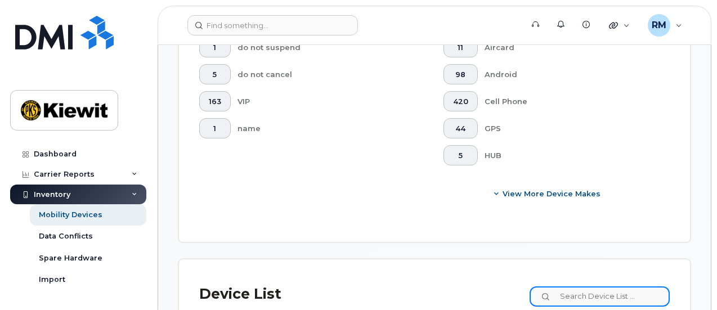
click at [564, 287] on input at bounding box center [600, 297] width 140 height 20
type input "105928"
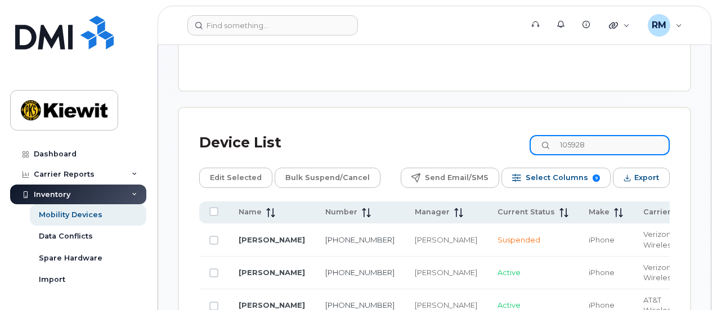
scroll to position [845, 0]
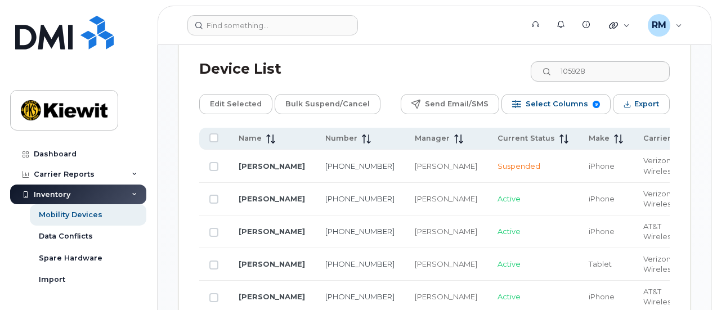
drag, startPoint x: 257, startPoint y: 222, endPoint x: 274, endPoint y: 221, distance: 16.9
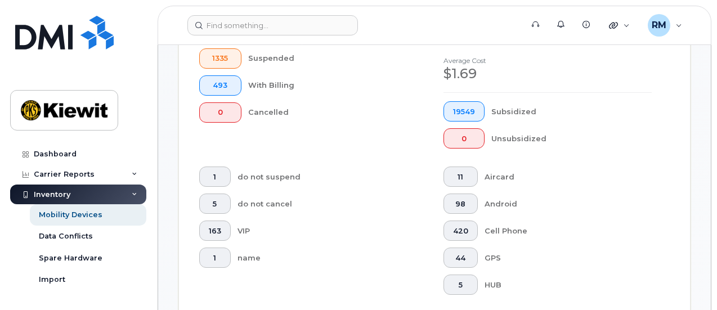
scroll to position [563, 0]
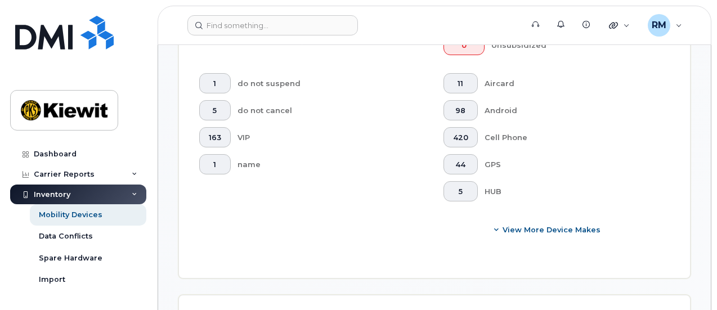
type input "105928"
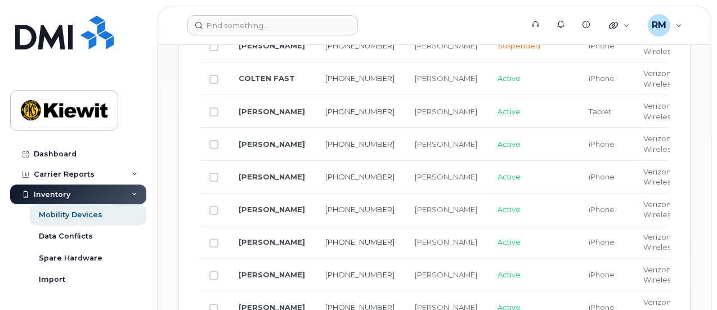
scroll to position [1126, 0]
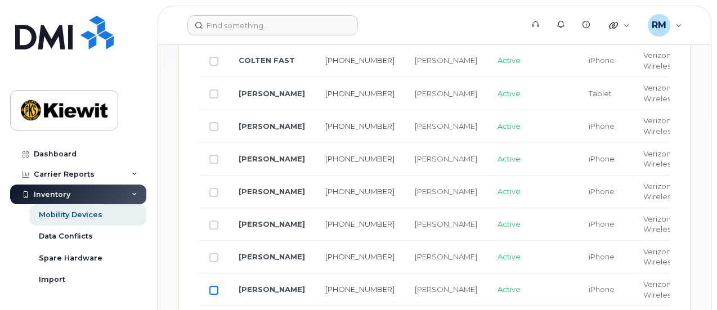
click at [216, 286] on input "Row Unselected" at bounding box center [213, 290] width 9 height 9
checkbox input "true"
drag, startPoint x: 213, startPoint y: 184, endPoint x: 214, endPoint y: 193, distance: 9.6
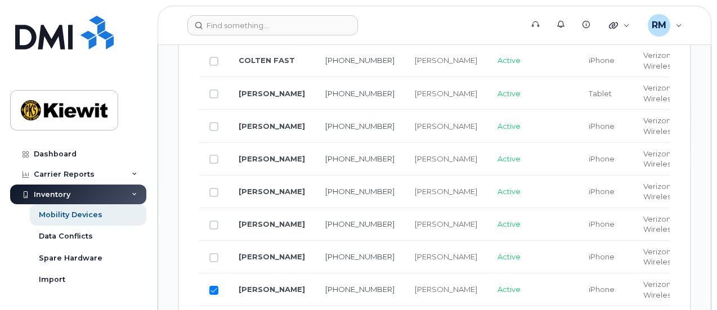
checkbox input "true"
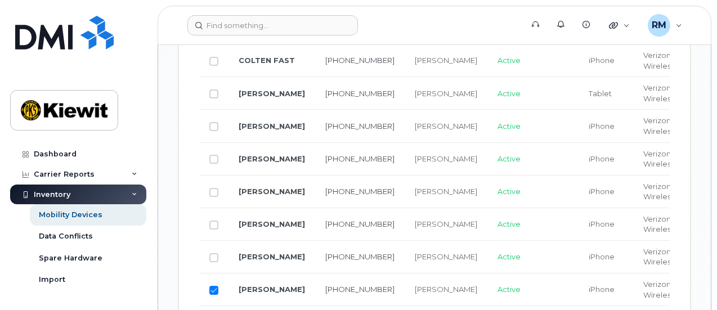
checkbox input "true"
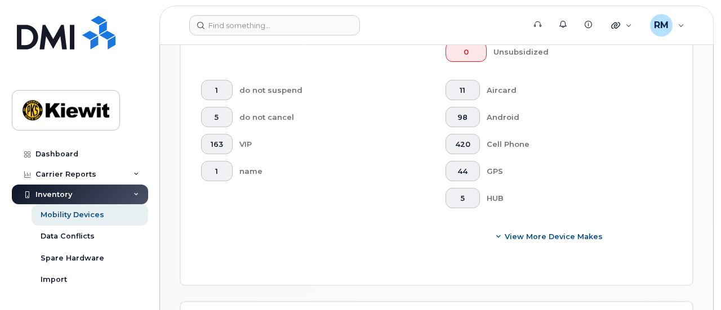
scroll to position [563, 0]
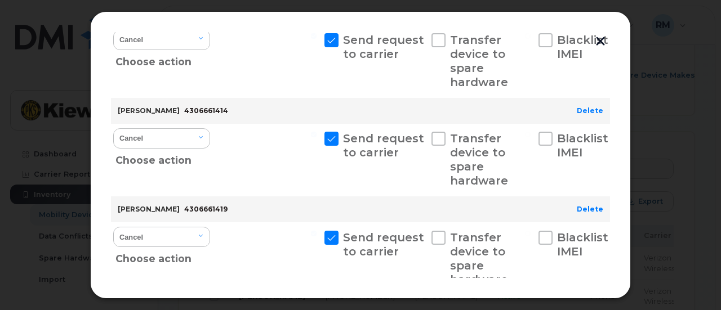
scroll to position [338, 0]
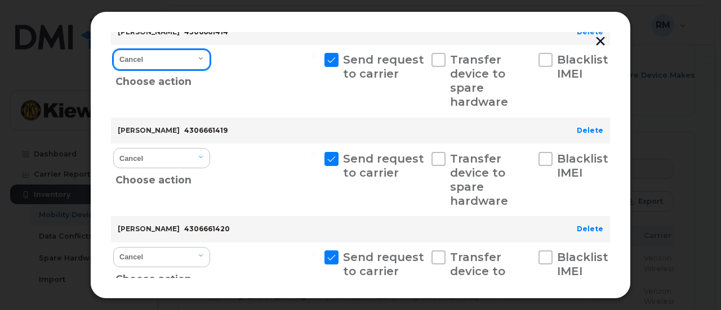
click at [163, 61] on select "Cancel Suspend - Reduced Rate Suspend - Full Rate Suspend - Lost Device/Stolen …" at bounding box center [161, 60] width 97 height 20
select select "[object Object]"
click at [113, 50] on select "Cancel Suspend - Reduced Rate Suspend - Full Rate Suspend - Lost Device/Stolen …" at bounding box center [161, 60] width 97 height 20
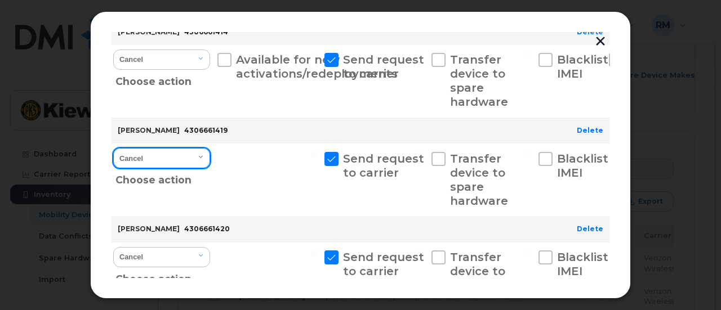
click at [153, 162] on select "Cancel Suspend - Reduced Rate Suspend - Full Rate Suspend - Lost Device/Stolen …" at bounding box center [161, 158] width 97 height 20
select select "[object Object]"
click at [113, 148] on select "Cancel Suspend - Reduced Rate Suspend - Full Rate Suspend - Lost Device/Stolen …" at bounding box center [161, 158] width 97 height 20
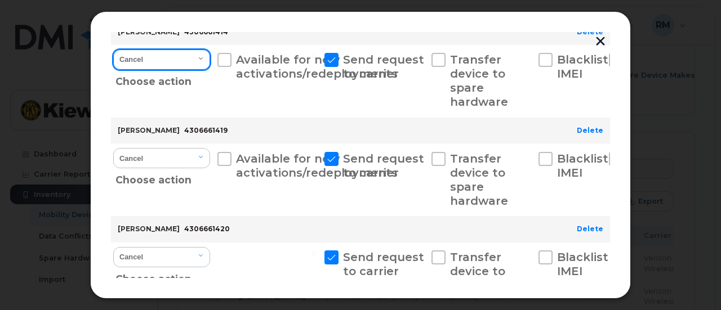
click at [167, 57] on select "Cancel Suspend - Reduced Rate Suspend - Full Rate Suspend - Lost Device/Stolen …" at bounding box center [161, 60] width 97 height 20
select select "[object Object]"
click at [113, 50] on select "Cancel Suspend - Reduced Rate Suspend - Full Rate Suspend - Lost Device/Stolen …" at bounding box center [161, 60] width 97 height 20
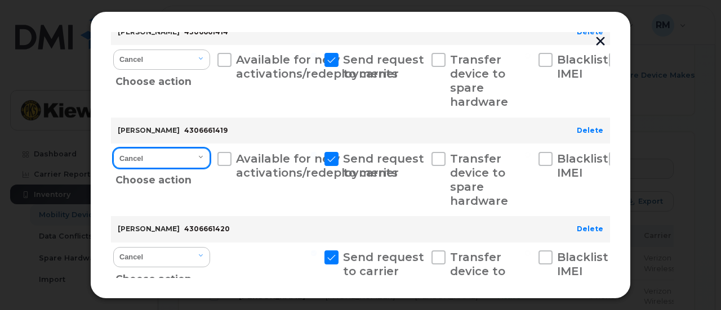
click at [159, 159] on select "Cancel Suspend - Reduced Rate Suspend - Full Rate Suspend - Lost Device/Stolen …" at bounding box center [161, 158] width 97 height 20
click at [113, 148] on select "Cancel Suspend - Reduced Rate Suspend - Full Rate Suspend - Lost Device/Stolen …" at bounding box center [161, 158] width 97 height 20
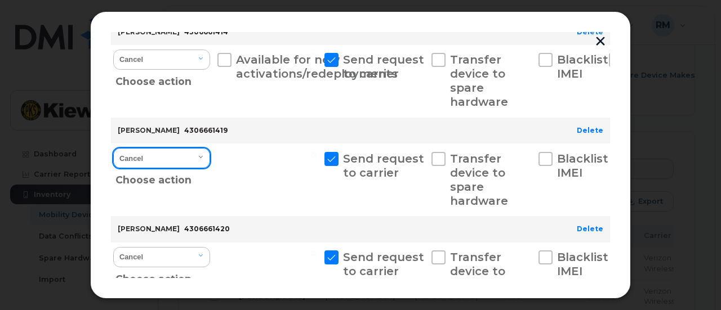
click at [162, 160] on select "Cancel Suspend - Reduced Rate Suspend - Full Rate Suspend - Lost Device/Stolen …" at bounding box center [161, 158] width 97 height 20
select select "[object Object]"
click at [113, 148] on select "Cancel Suspend - Reduced Rate Suspend - Full Rate Suspend - Lost Device/Stolen …" at bounding box center [161, 158] width 97 height 20
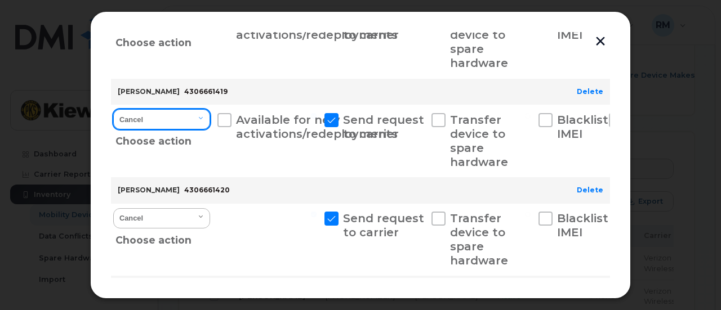
scroll to position [394, 0]
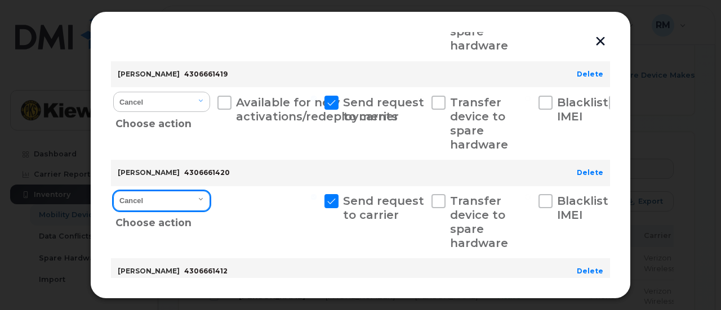
click at [163, 203] on select "Cancel Suspend - Reduced Rate Suspend - Full Rate Suspend - Lost Device/Stolen …" at bounding box center [161, 201] width 97 height 20
select select "[object Object]"
click at [113, 191] on select "Cancel Suspend - Reduced Rate Suspend - Full Rate Suspend - Lost Device/Stolen …" at bounding box center [161, 201] width 97 height 20
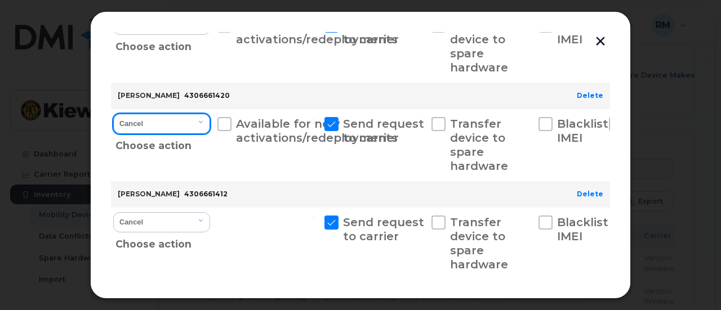
scroll to position [507, 0]
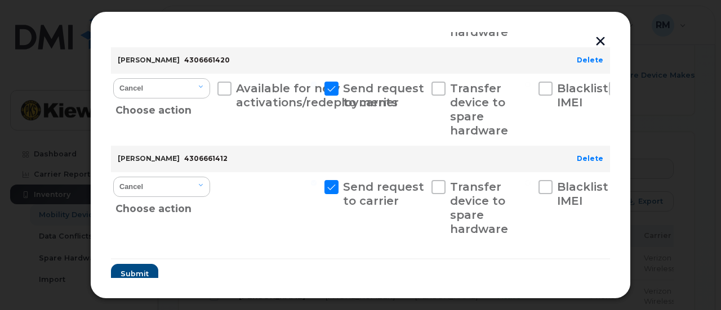
click at [166, 175] on div "Cancel Suspend - Reduced Rate Suspend - Full Rate Suspend - Lost Device/Stolen …" at bounding box center [161, 208] width 101 height 73
click at [172, 175] on div "Cancel Suspend - Reduced Rate Suspend - Full Rate Suspend - Lost Device/Stolen …" at bounding box center [161, 208] width 101 height 73
click at [170, 191] on select "Cancel Suspend - Reduced Rate Suspend - Full Rate Suspend - Lost Device/Stolen …" at bounding box center [161, 187] width 97 height 20
select select "[object Object]"
click at [113, 177] on select "Cancel Suspend - Reduced Rate Suspend - Full Rate Suspend - Lost Device/Stolen …" at bounding box center [161, 187] width 97 height 20
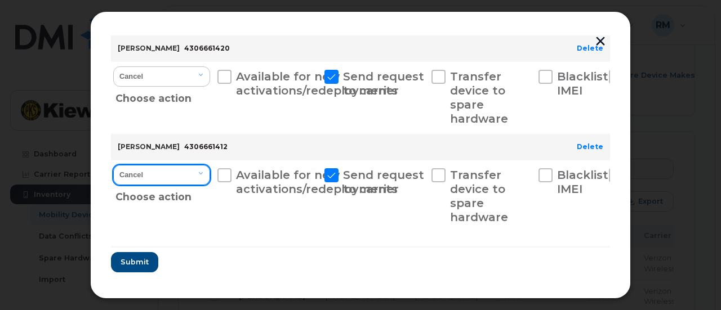
scroll to position [525, 0]
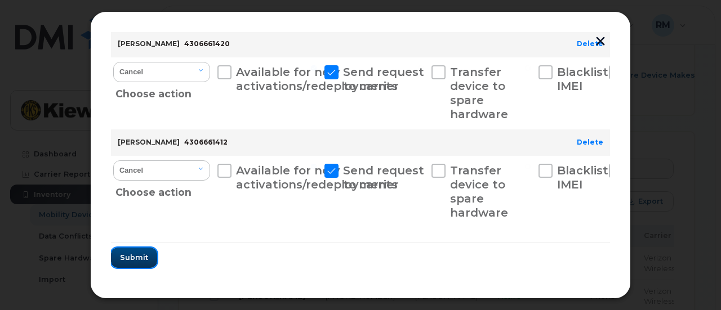
click at [139, 256] on span "Submit" at bounding box center [134, 257] width 28 height 11
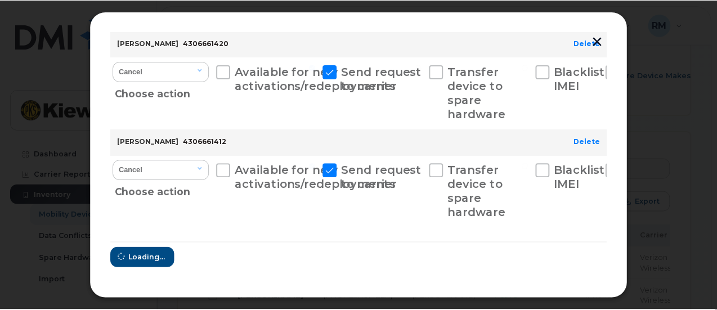
scroll to position [0, 0]
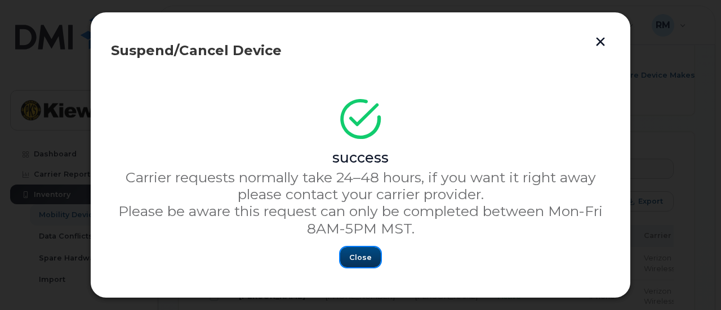
click at [353, 258] on span "Close" at bounding box center [360, 257] width 23 height 11
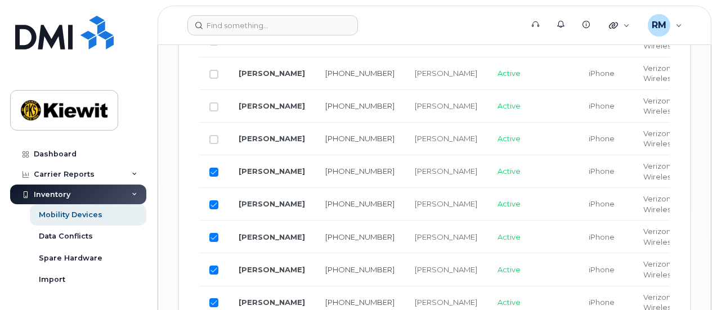
scroll to position [1295, 0]
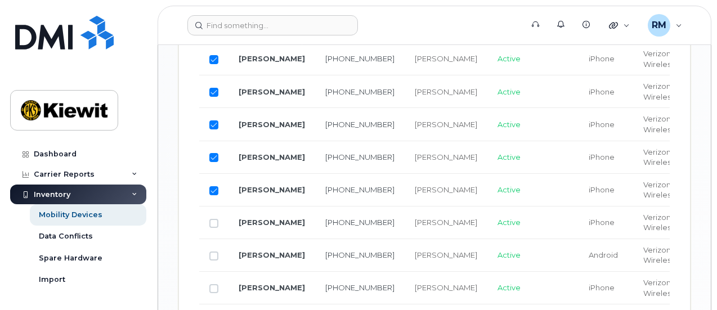
scroll to position [1408, 0]
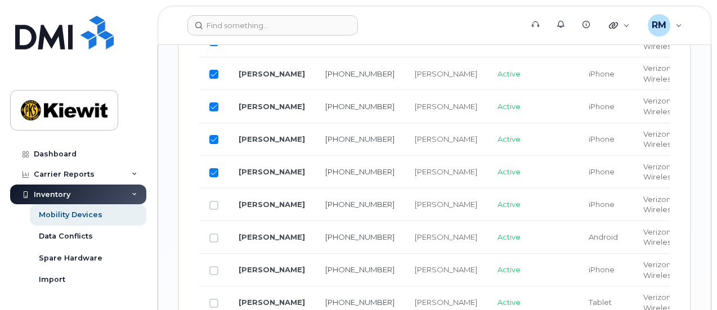
checkbox input "true"
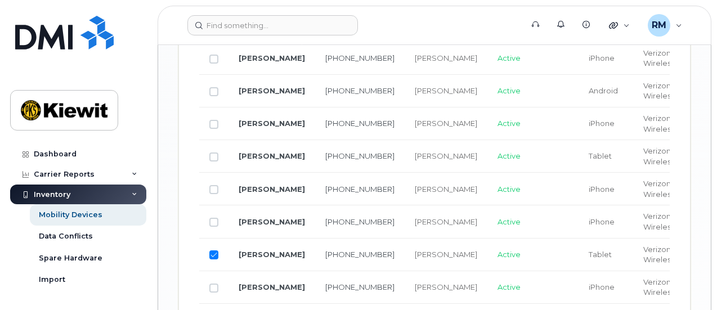
scroll to position [1577, 0]
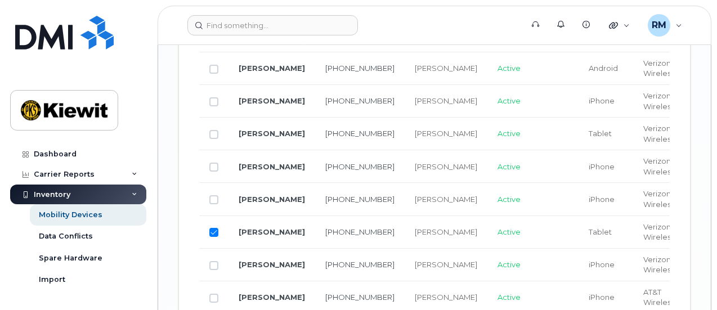
checkbox input "true"
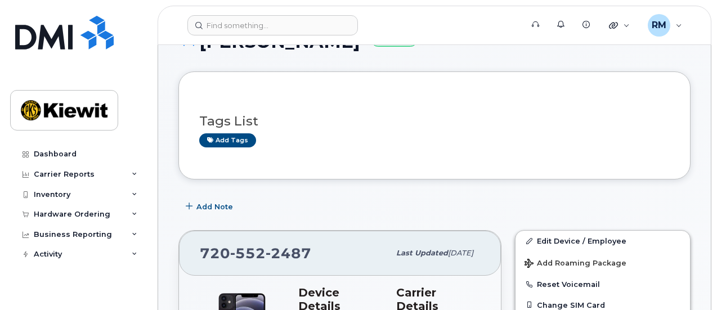
scroll to position [169, 0]
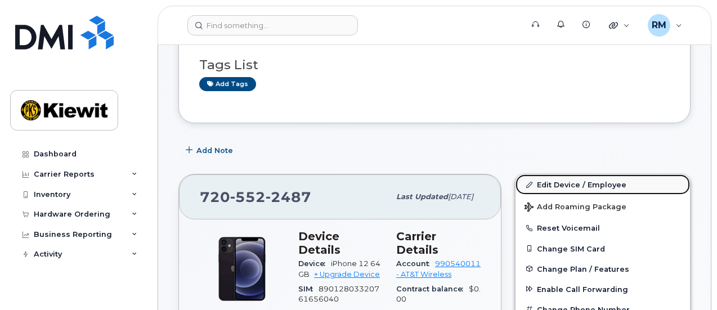
click at [568, 181] on link "Edit Device / Employee" at bounding box center [603, 185] width 175 height 20
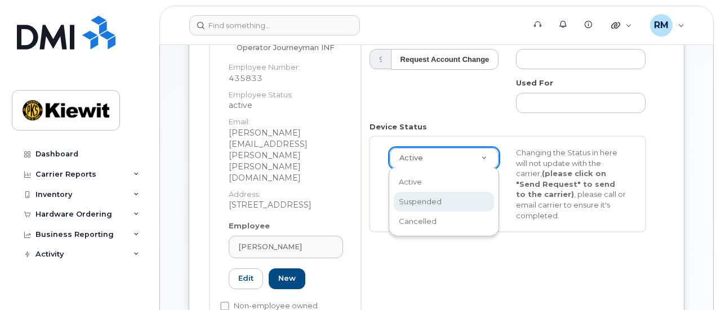
scroll to position [0, 3]
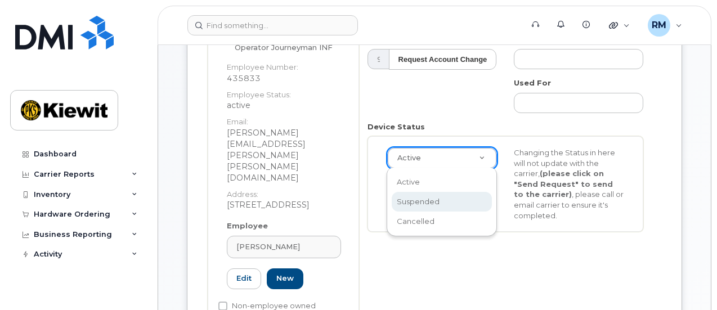
select select "suspended"
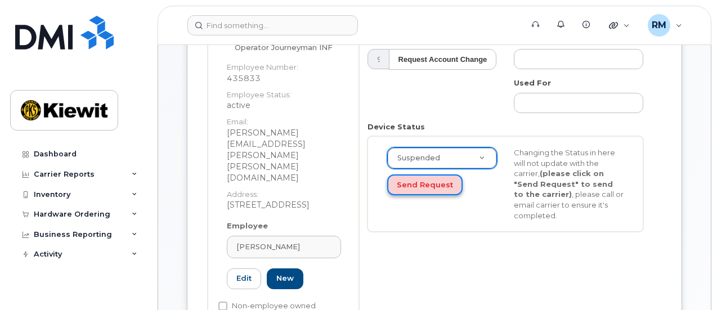
click at [432, 189] on button "Send Request" at bounding box center [424, 185] width 75 height 21
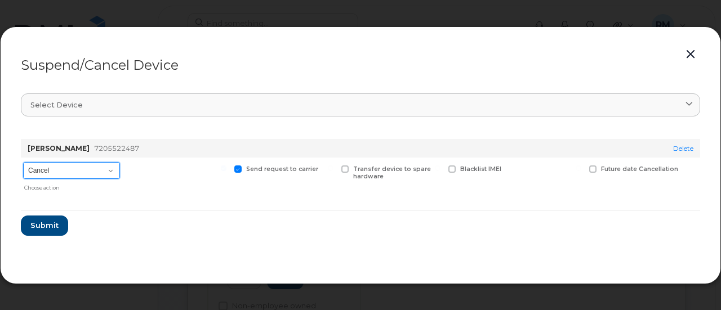
click at [68, 172] on select "Cancel Suspend - Reduced Rate Suspend - Full Rate Suspend - Lost Device/Stolen …" at bounding box center [71, 170] width 97 height 17
select select "[object Object]"
click at [23, 162] on select "Cancel Suspend - Reduced Rate Suspend - Full Rate Suspend - Lost Device/Stolen …" at bounding box center [71, 170] width 97 height 17
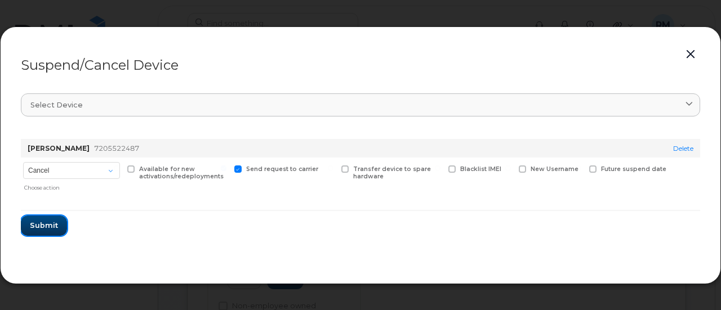
click at [45, 226] on span "Submit" at bounding box center [44, 225] width 28 height 11
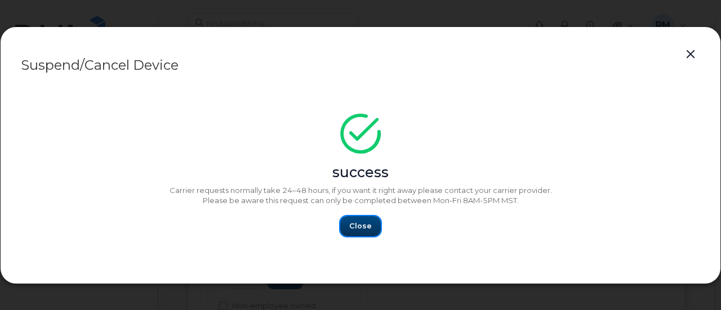
click at [361, 234] on button "Close" at bounding box center [360, 226] width 41 height 20
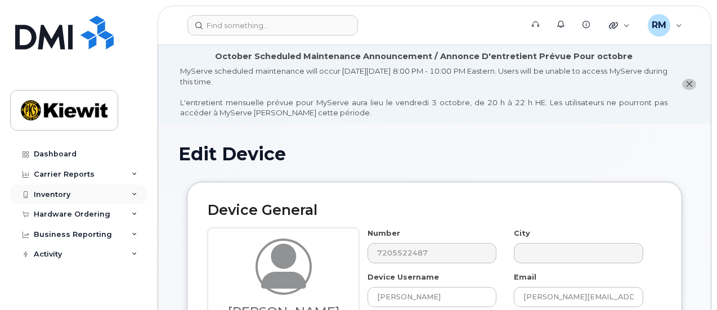
click at [85, 200] on div "Inventory" at bounding box center [78, 195] width 136 height 20
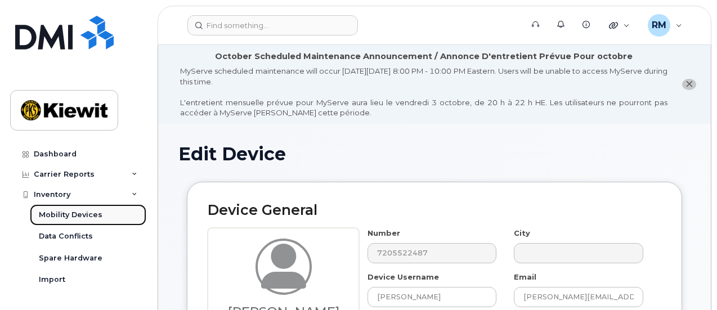
click at [77, 211] on div "Mobility Devices" at bounding box center [71, 215] width 64 height 10
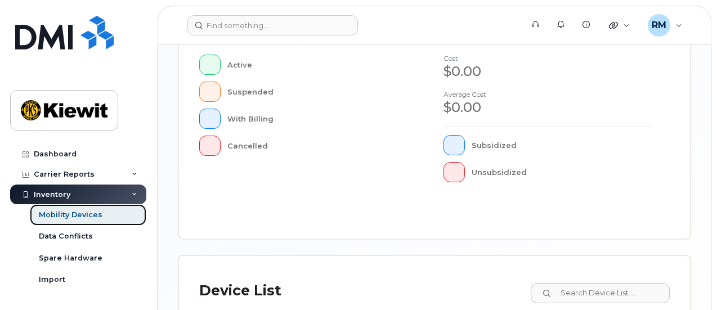
scroll to position [470, 0]
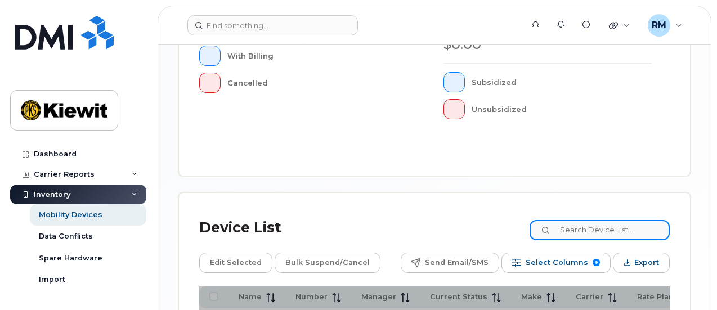
click at [585, 220] on input at bounding box center [600, 230] width 140 height 20
type input "105928"
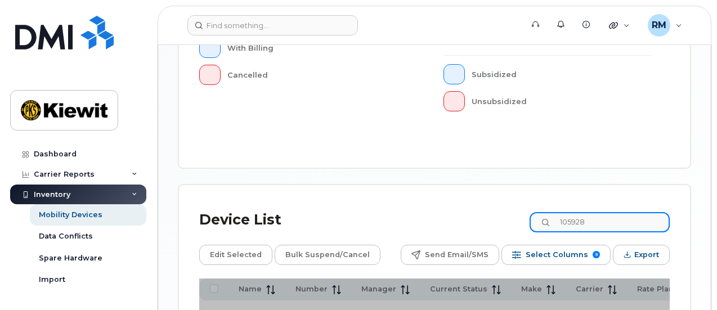
scroll to position [526, 0]
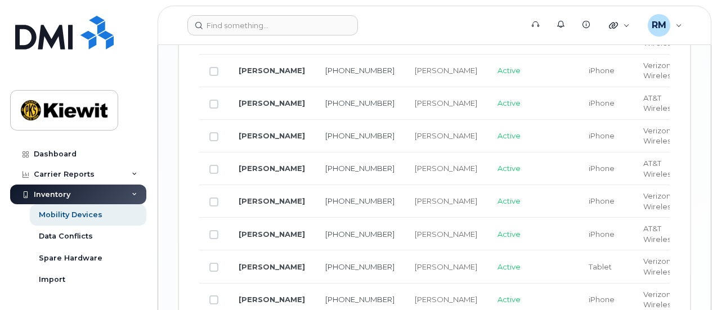
scroll to position [1794, 0]
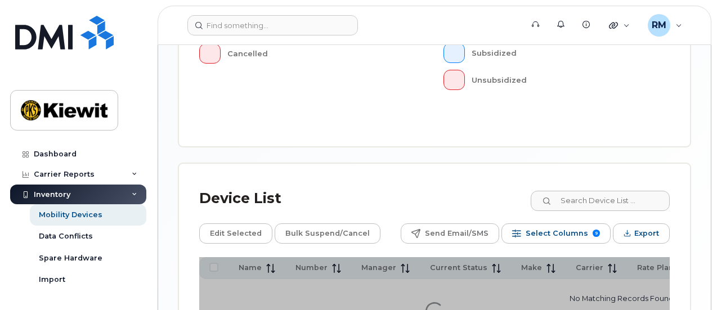
scroll to position [570, 0]
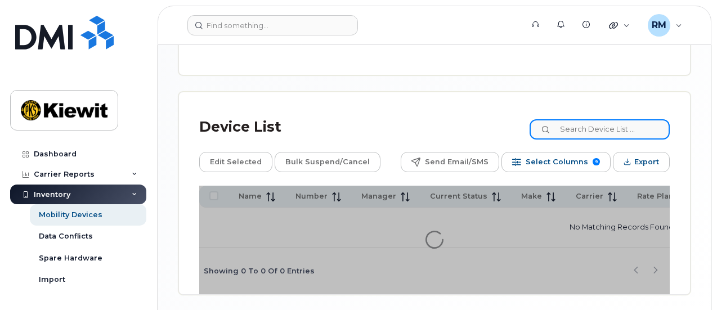
click at [619, 119] on input at bounding box center [600, 129] width 140 height 20
type input "105928"
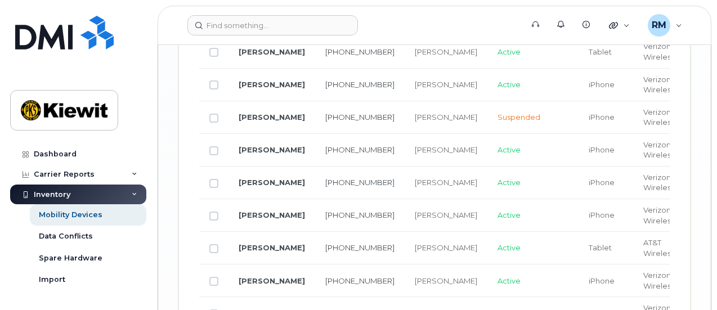
scroll to position [2139, 0]
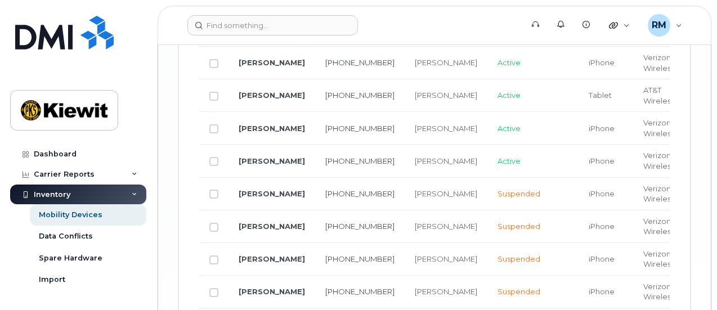
checkbox input "true"
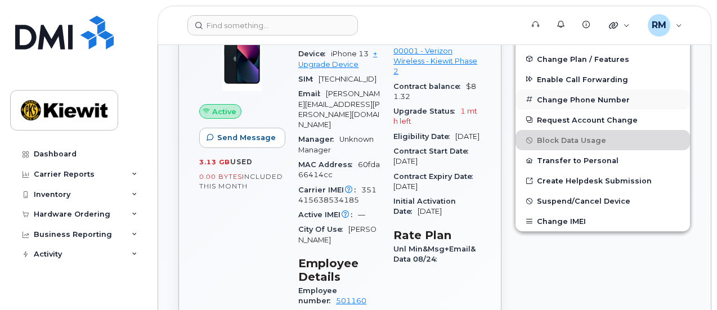
scroll to position [338, 0]
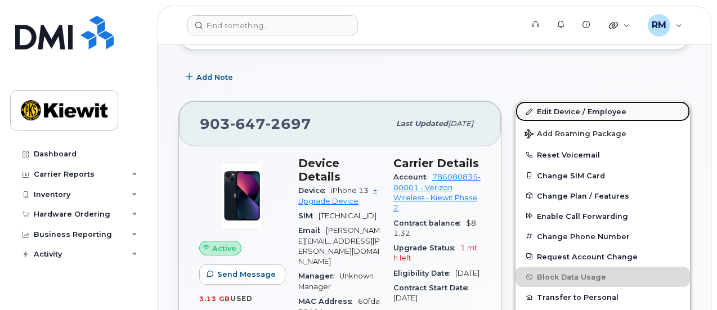
click at [569, 112] on link "Edit Device / Employee" at bounding box center [603, 111] width 175 height 20
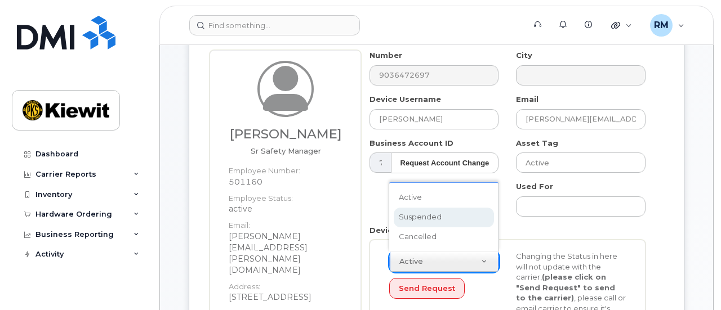
scroll to position [0, 3]
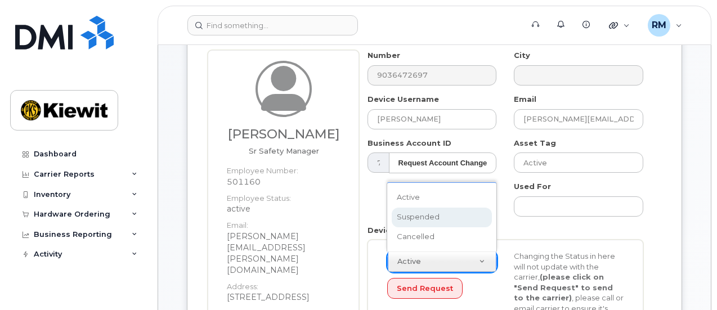
select select "suspended"
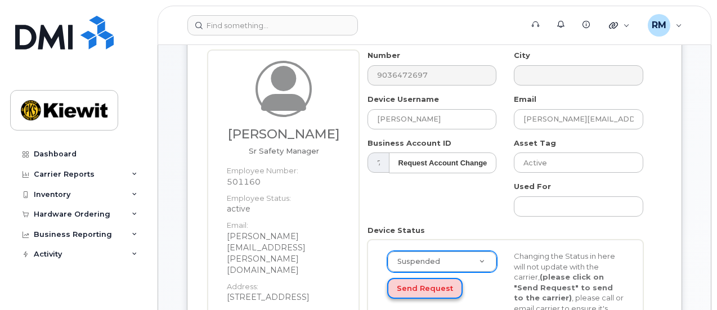
click at [425, 287] on button "Send Request" at bounding box center [424, 288] width 75 height 21
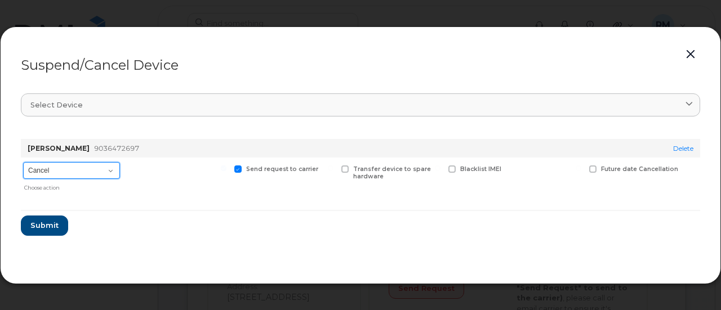
click at [108, 170] on select "Cancel Suspend - Reduced Rate Suspend - Full Rate Suspend - Lost Device/Stolen …" at bounding box center [71, 170] width 97 height 17
select select "[object Object]"
click at [23, 162] on select "Cancel Suspend - Reduced Rate Suspend - Full Rate Suspend - Lost Device/Stolen …" at bounding box center [71, 170] width 97 height 17
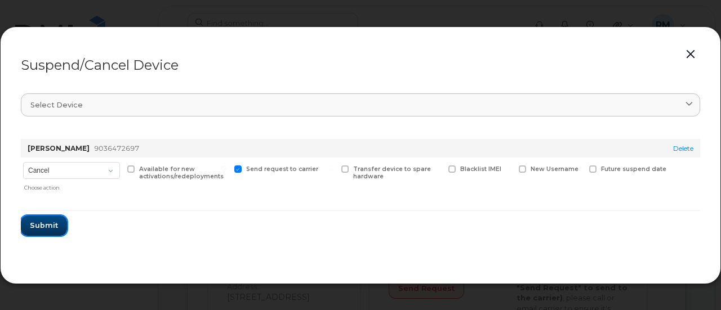
click at [51, 231] on button "Submit" at bounding box center [44, 226] width 46 height 20
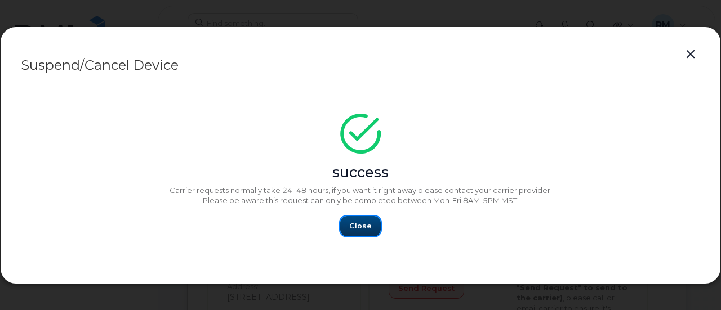
click at [372, 225] on button "Close" at bounding box center [360, 226] width 41 height 20
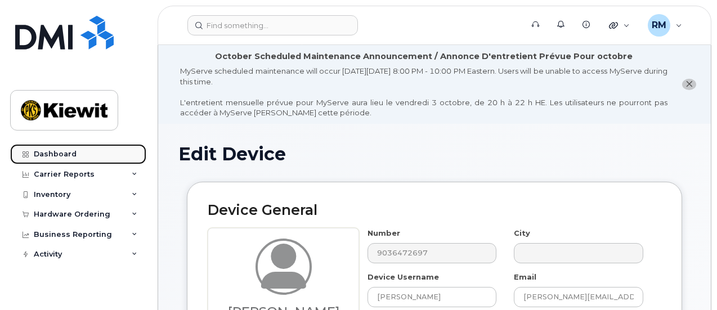
click at [50, 158] on div "Dashboard" at bounding box center [55, 154] width 43 height 9
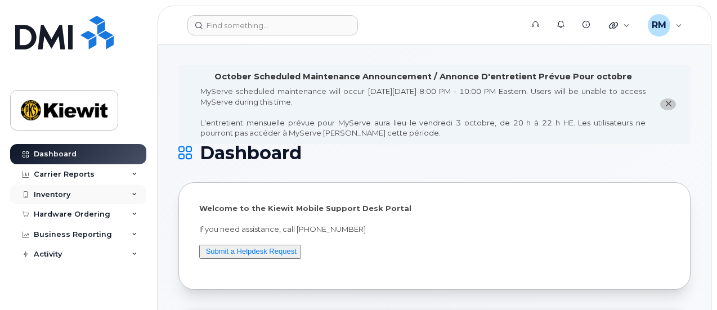
click at [49, 193] on div "Inventory" at bounding box center [52, 194] width 37 height 9
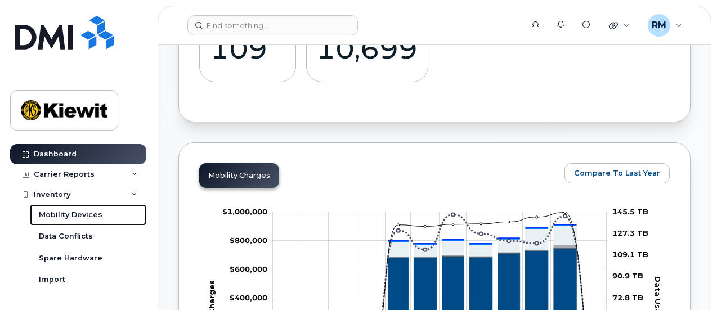
scroll to position [788, 0]
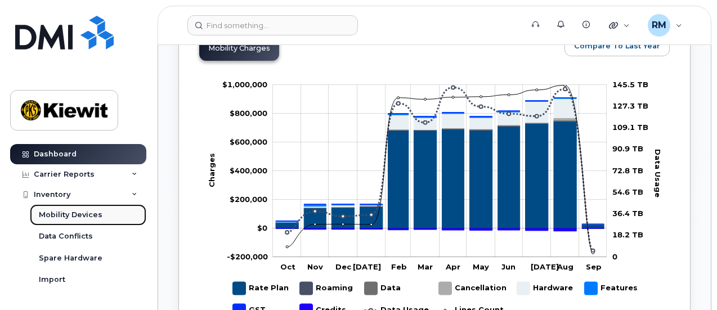
click at [81, 207] on link "Mobility Devices" at bounding box center [88, 214] width 117 height 21
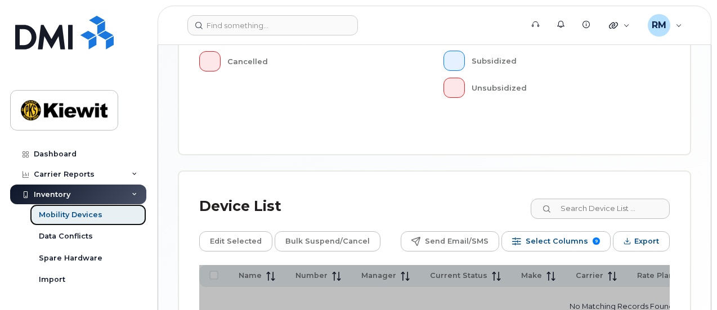
scroll to position [526, 0]
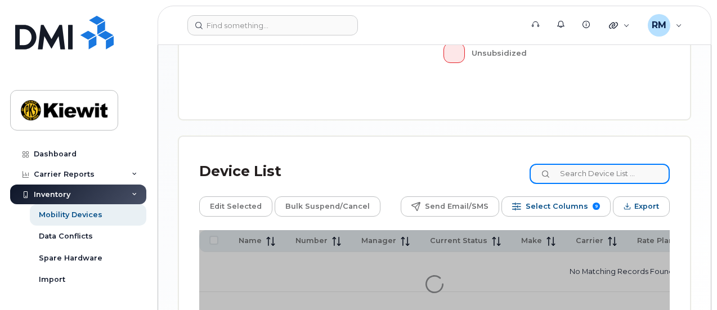
click at [582, 164] on input at bounding box center [600, 174] width 140 height 20
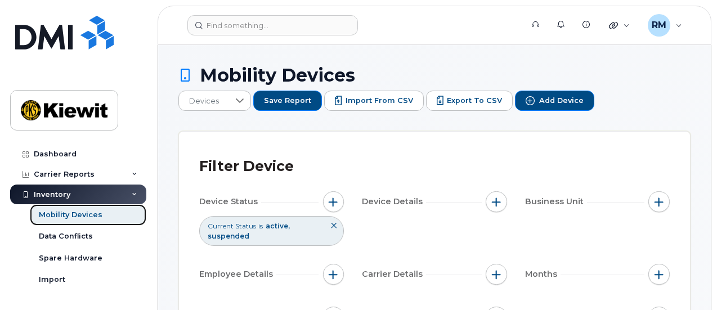
click at [69, 215] on div "Mobility Devices" at bounding box center [71, 215] width 64 height 10
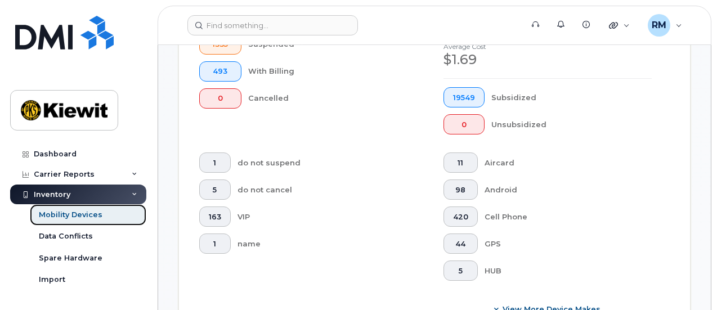
scroll to position [619, 0]
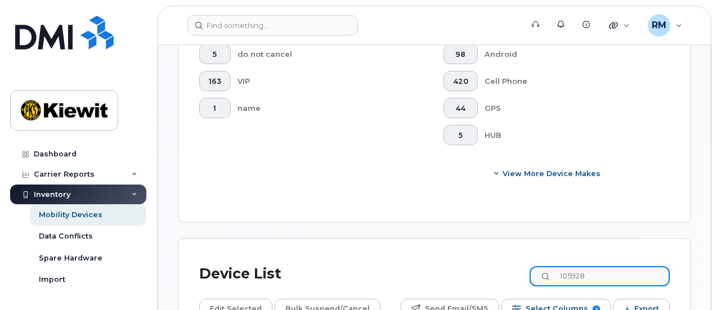
click at [592, 266] on input "105928" at bounding box center [600, 276] width 140 height 20
drag, startPoint x: 610, startPoint y: 103, endPoint x: 443, endPoint y: 95, distance: 167.5
click at [482, 260] on div "Device List 105928" at bounding box center [434, 274] width 471 height 29
drag, startPoint x: 612, startPoint y: 108, endPoint x: 494, endPoint y: 78, distance: 122.1
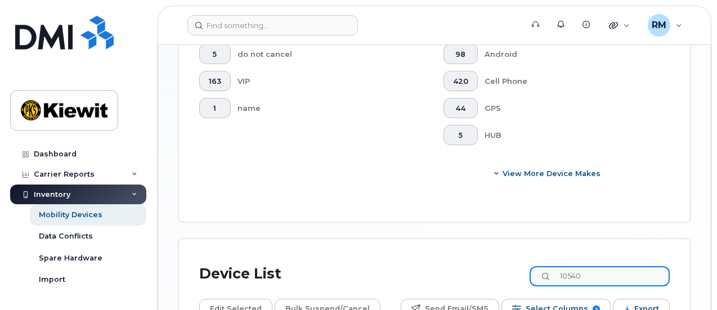
type input "105408"
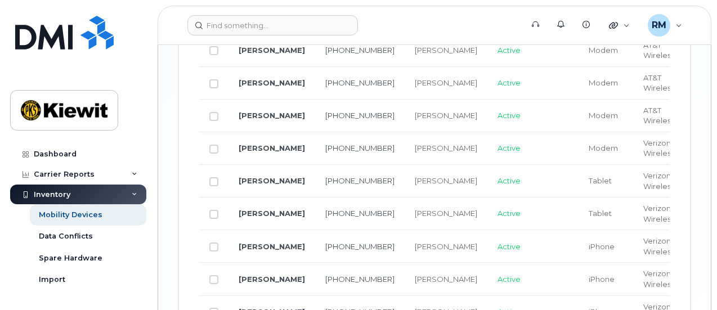
scroll to position [1238, 0]
